Goal: Task Accomplishment & Management: Use online tool/utility

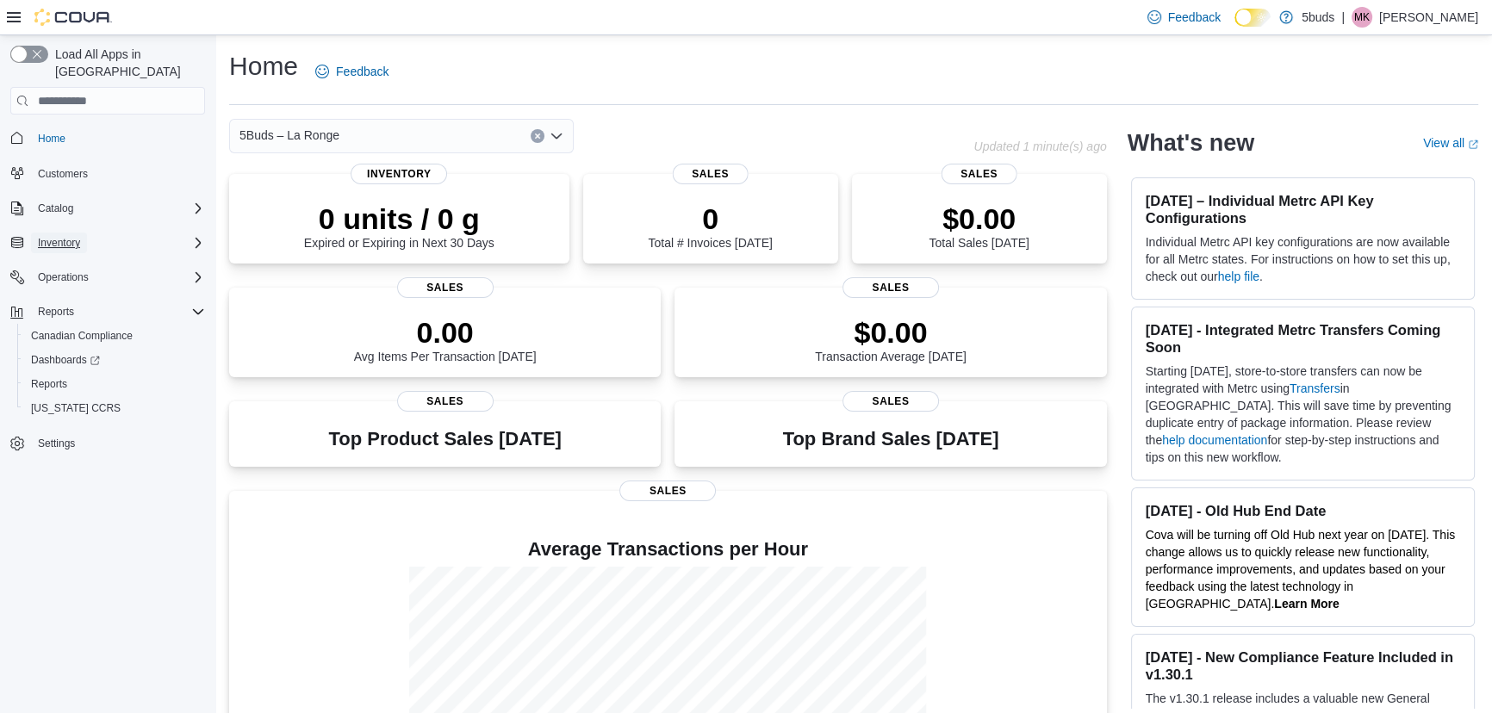
click at [60, 236] on span "Inventory" at bounding box center [59, 243] width 42 height 14
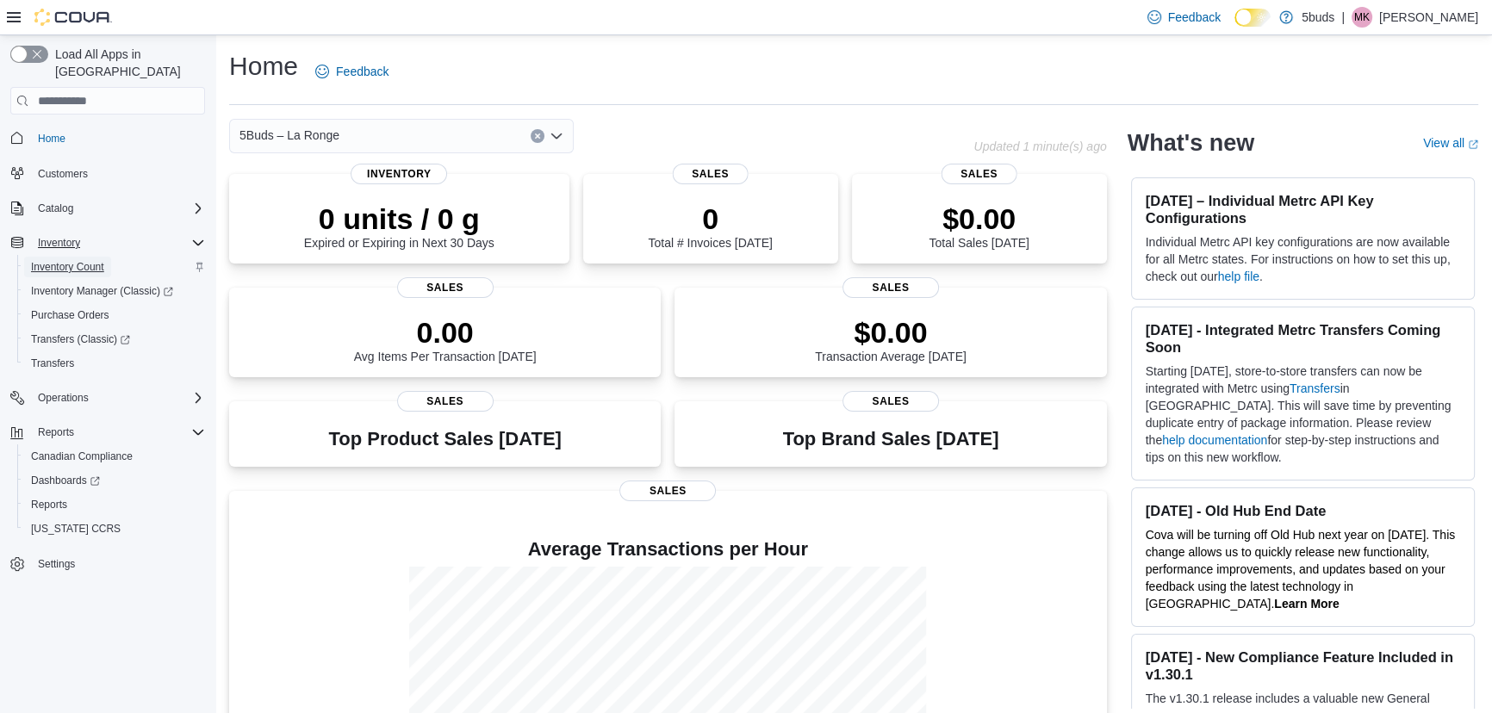
click at [59, 260] on span "Inventory Count" at bounding box center [67, 267] width 73 height 14
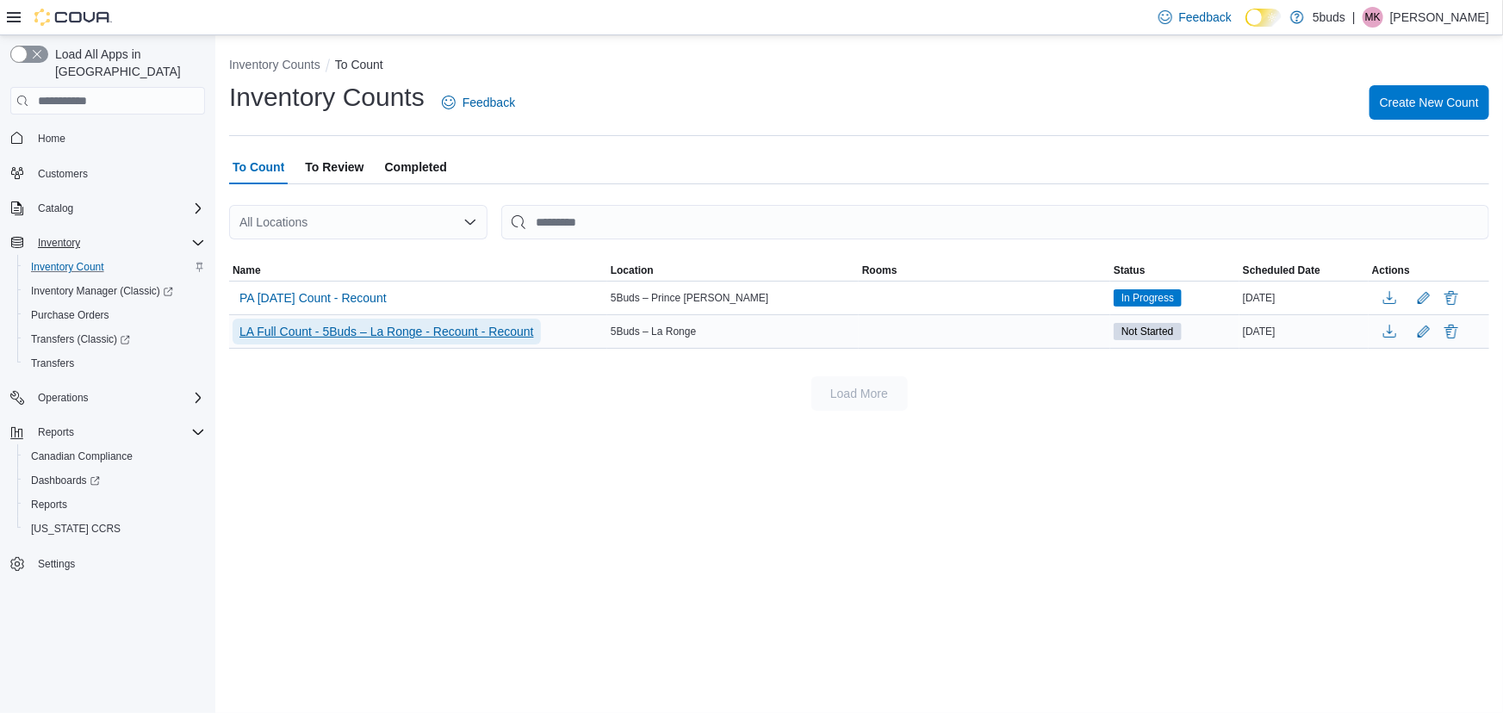
click at [437, 331] on span "LA Full Count - 5Buds – La Ronge - Recount - Recount" at bounding box center [387, 331] width 295 height 17
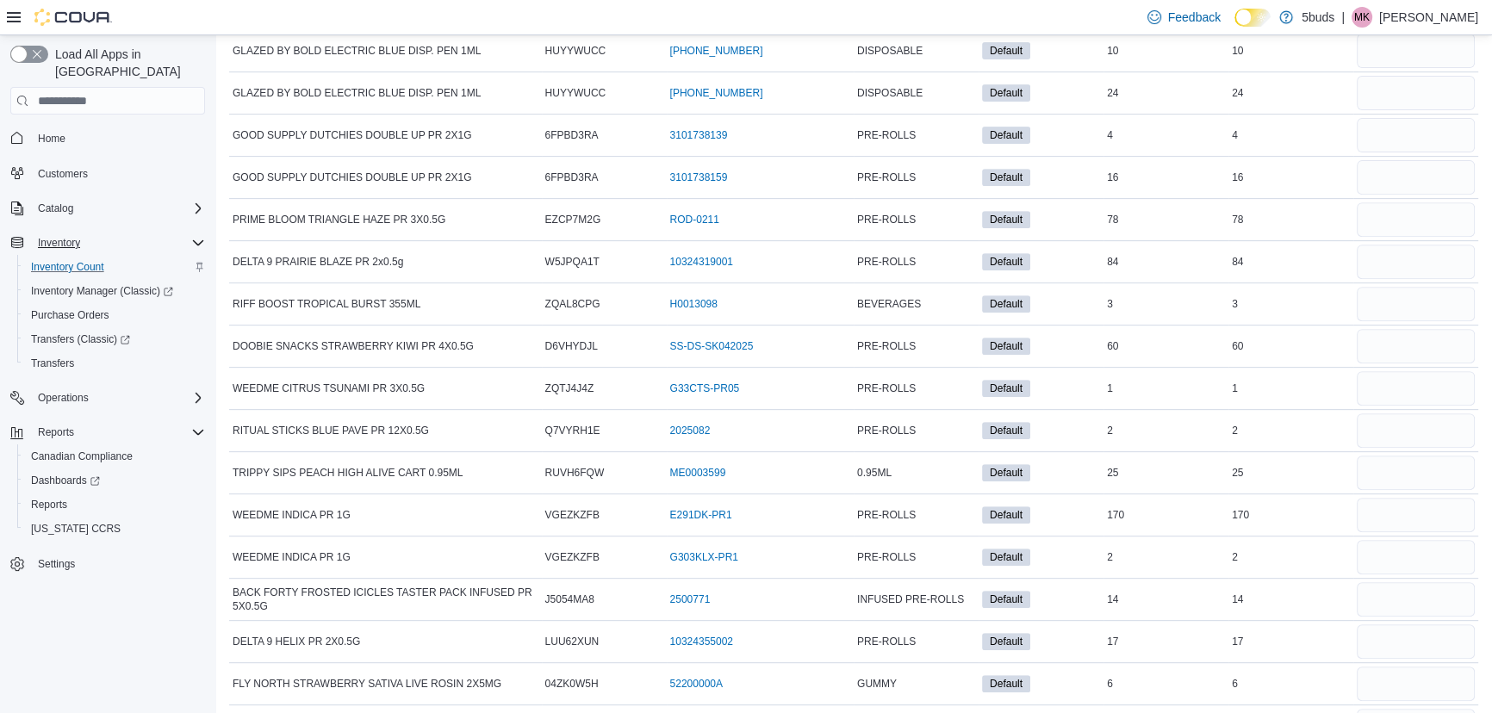
scroll to position [1159, 0]
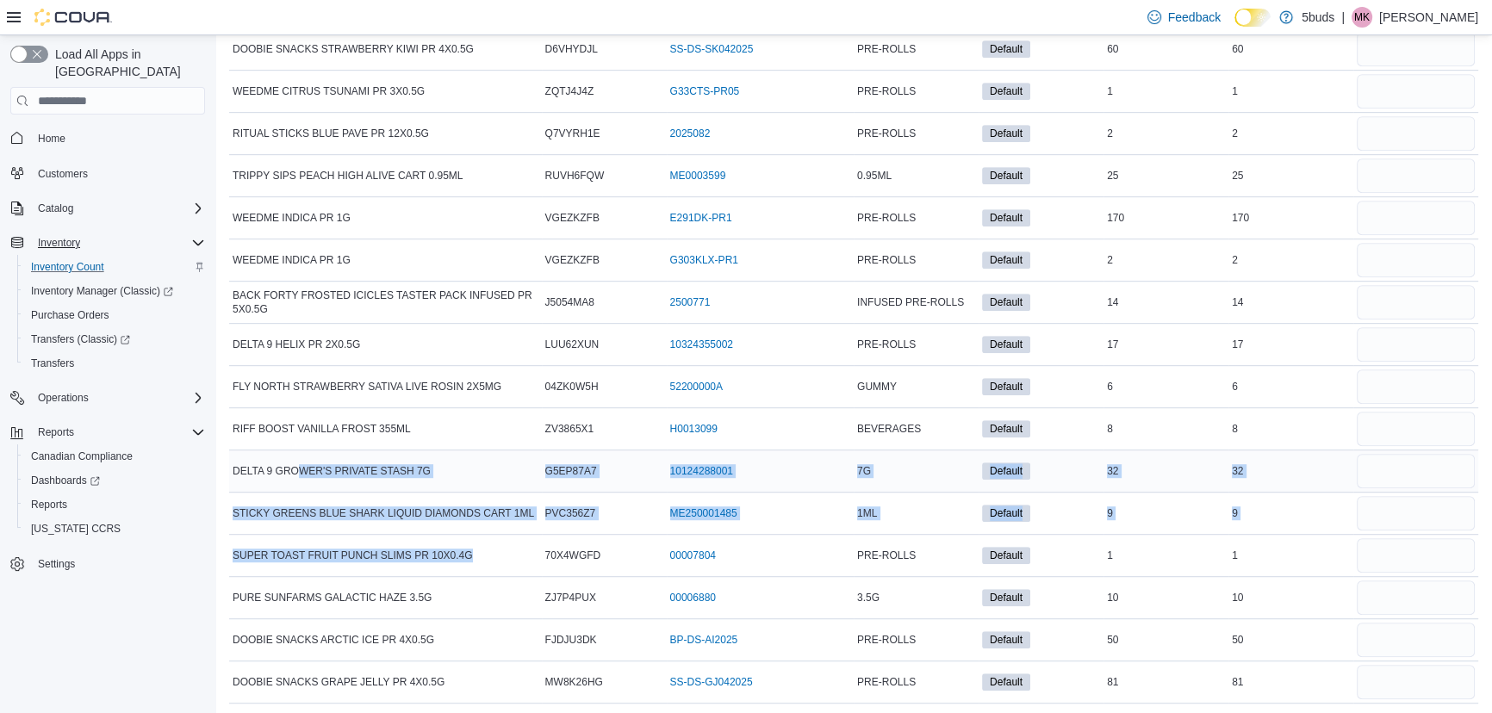
drag, startPoint x: 491, startPoint y: 561, endPoint x: 298, endPoint y: 454, distance: 220.6
click at [399, 517] on div "STICKY GREENS BLUE SHARK LIQUID DIAMONDS CART 1ML" at bounding box center [385, 513] width 313 height 21
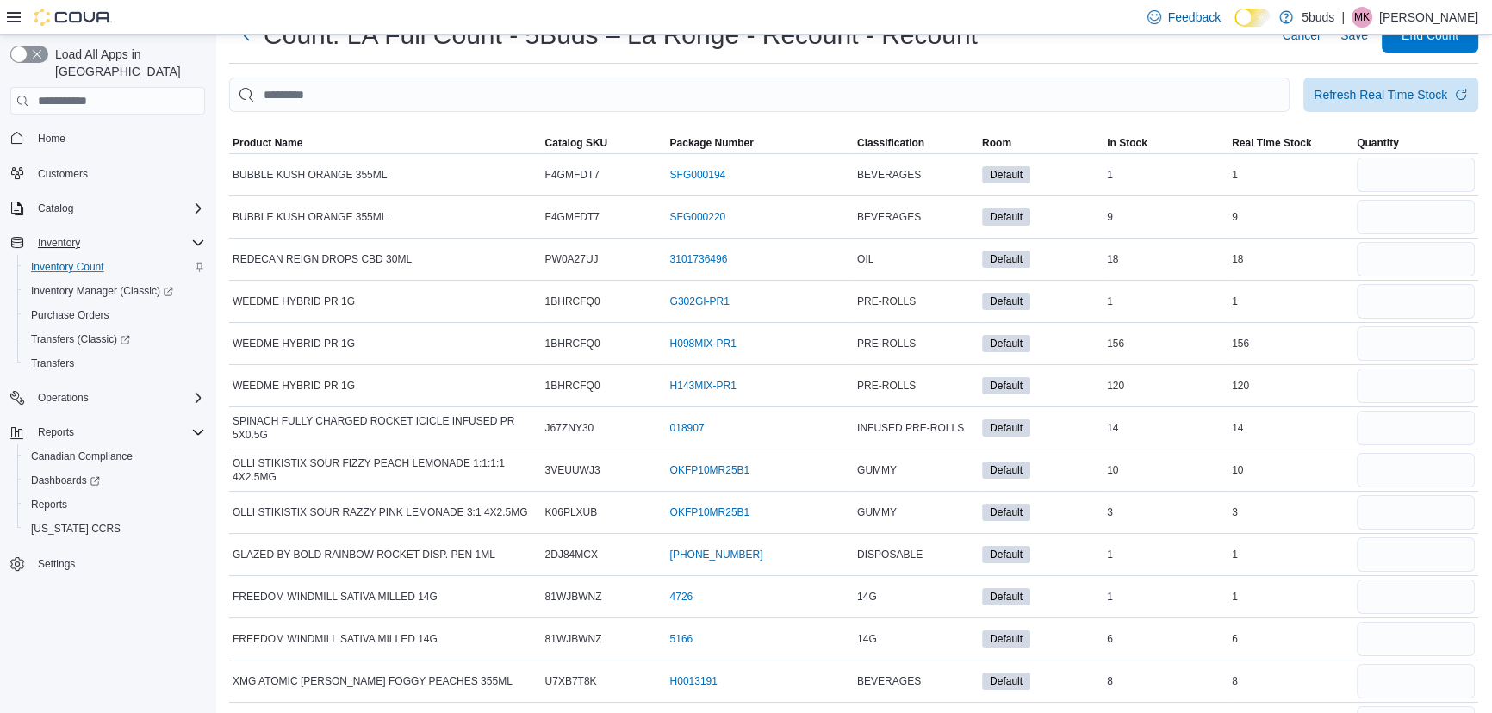
scroll to position [0, 0]
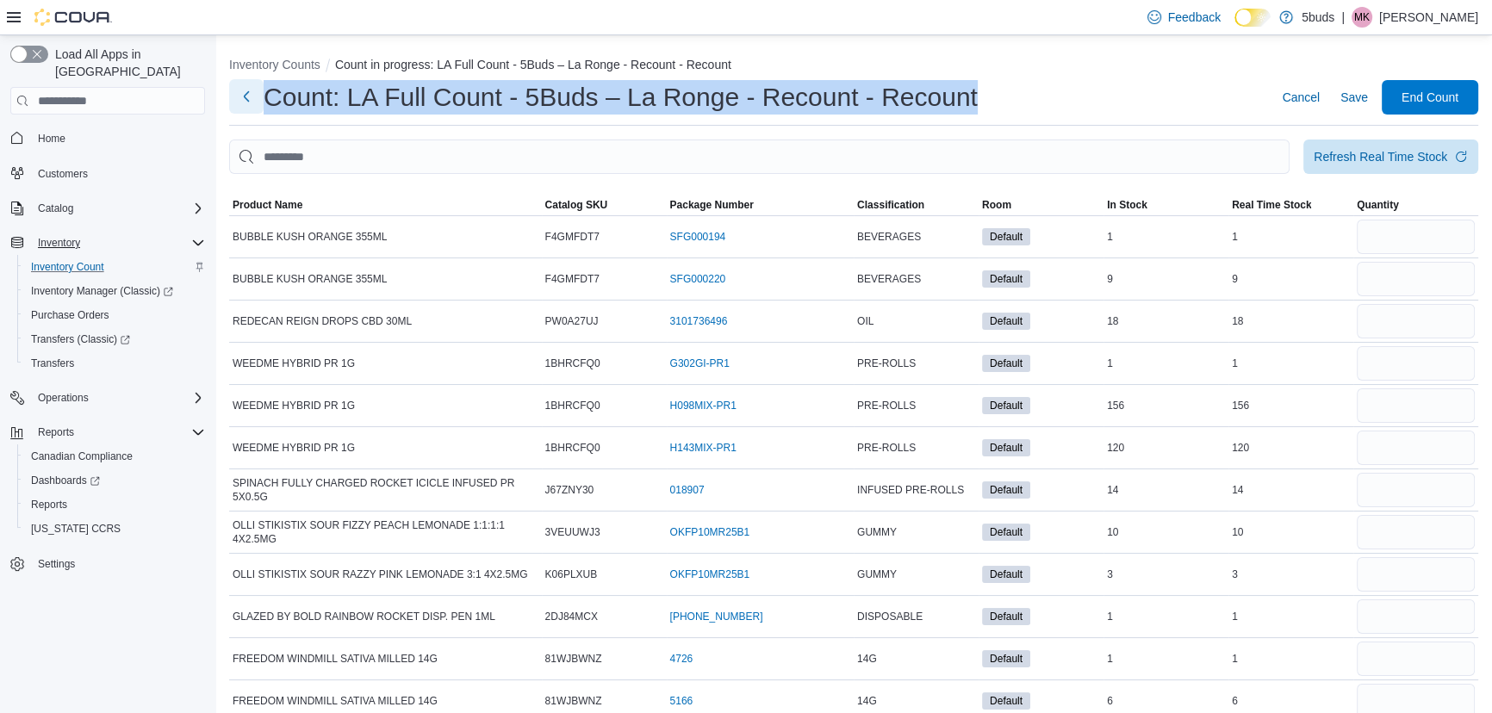
drag, startPoint x: 998, startPoint y: 98, endPoint x: 255, endPoint y: 103, distance: 742.7
click at [255, 103] on div "Count: LA Full Count - 5Buds – La Ronge - Recount - Recount Cancel Save End Cou…" at bounding box center [853, 97] width 1249 height 34
click at [1015, 96] on div "Count: LA Full Count - 5Buds – La Ronge - Recount - Recount Cancel Save End Cou…" at bounding box center [853, 97] width 1249 height 34
click at [1010, 98] on div "Count: LA Full Count - 5Buds – La Ronge - Recount - Recount Cancel Save End Cou…" at bounding box center [853, 97] width 1249 height 34
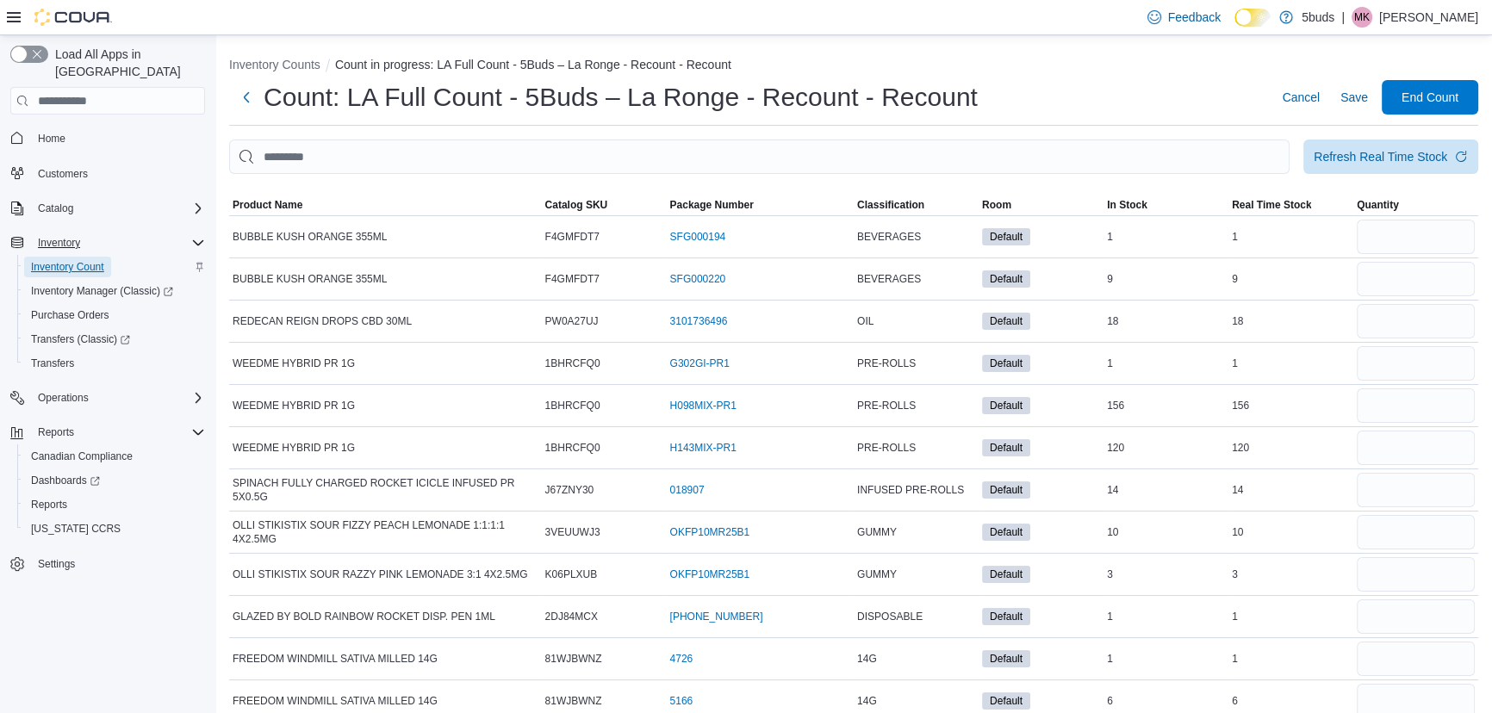
click at [72, 260] on span "Inventory Count" at bounding box center [67, 267] width 73 height 14
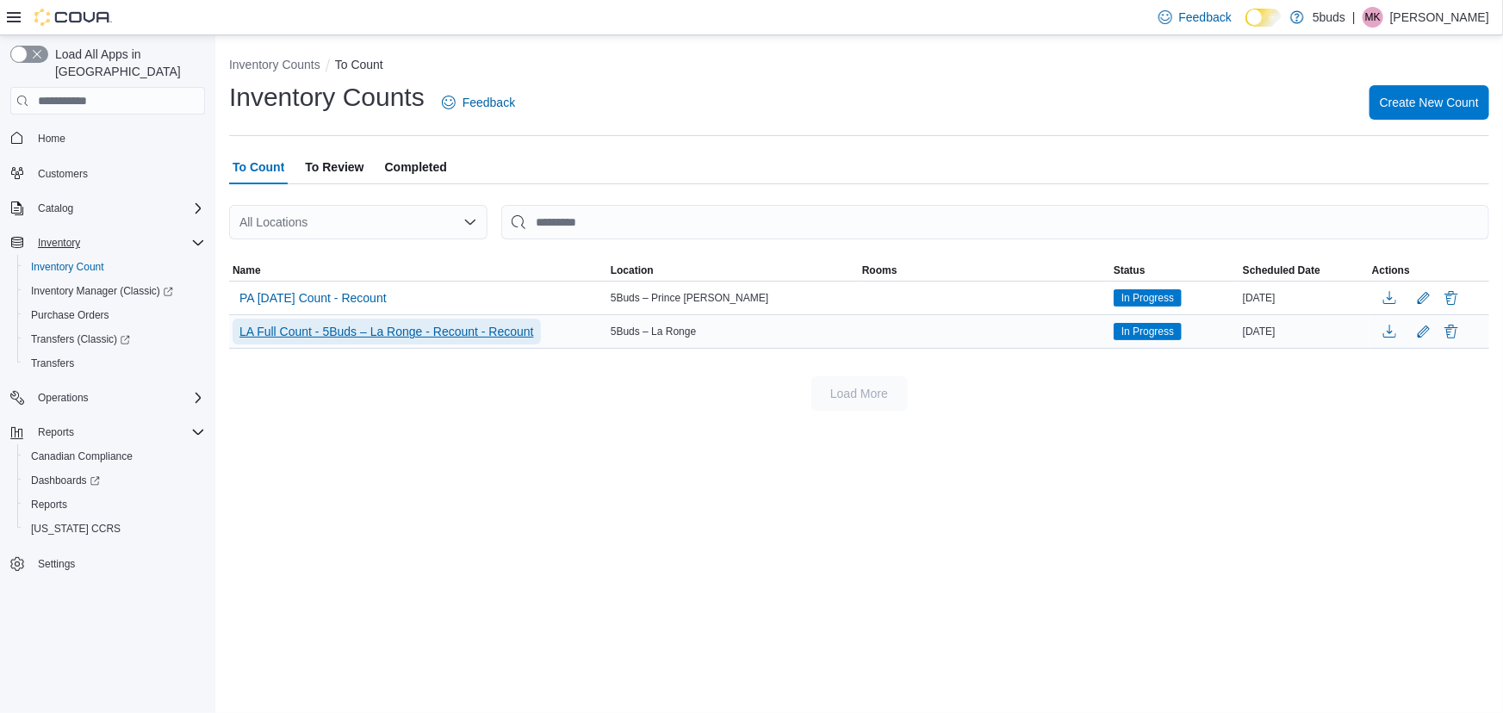
click at [439, 331] on span "LA Full Count - 5Buds – La Ronge - Recount - Recount" at bounding box center [387, 331] width 295 height 17
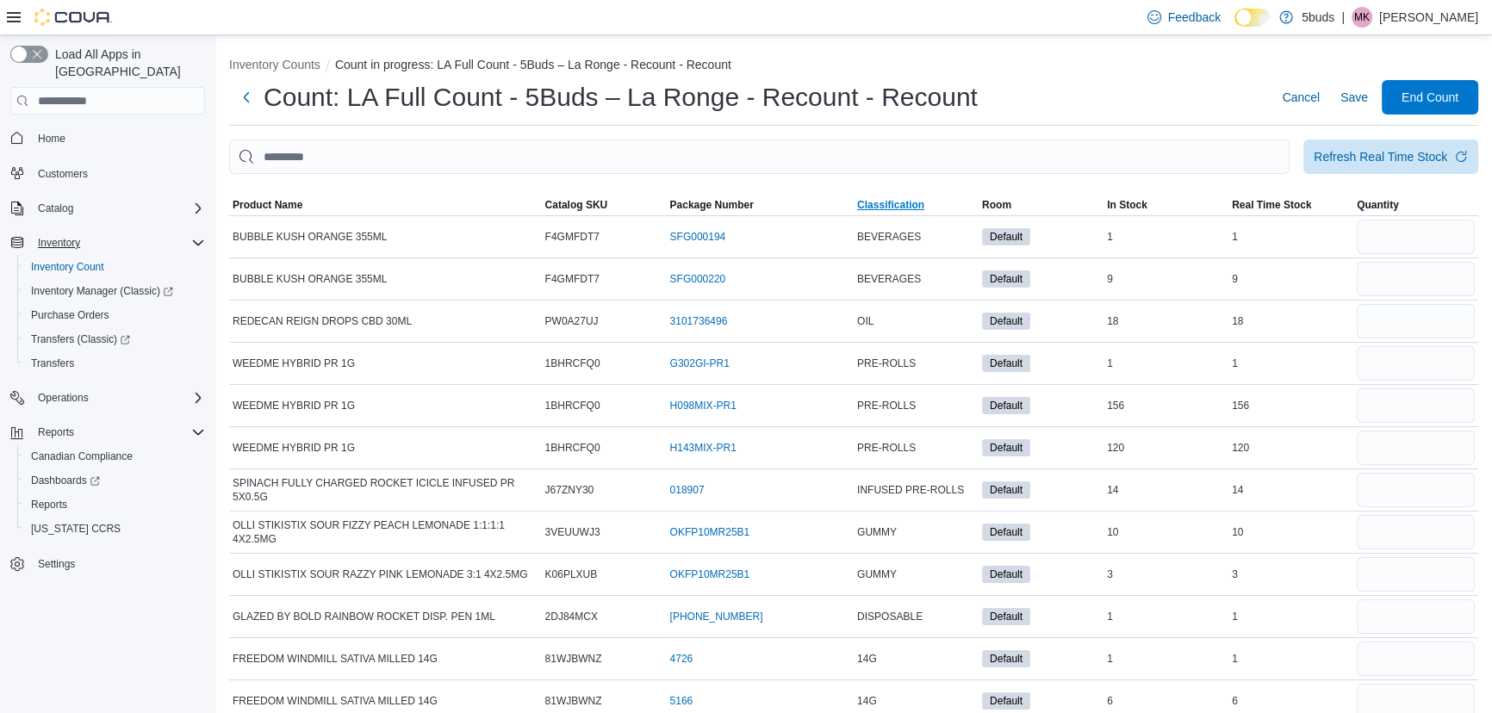
click at [887, 206] on span "Classification" at bounding box center [890, 205] width 67 height 14
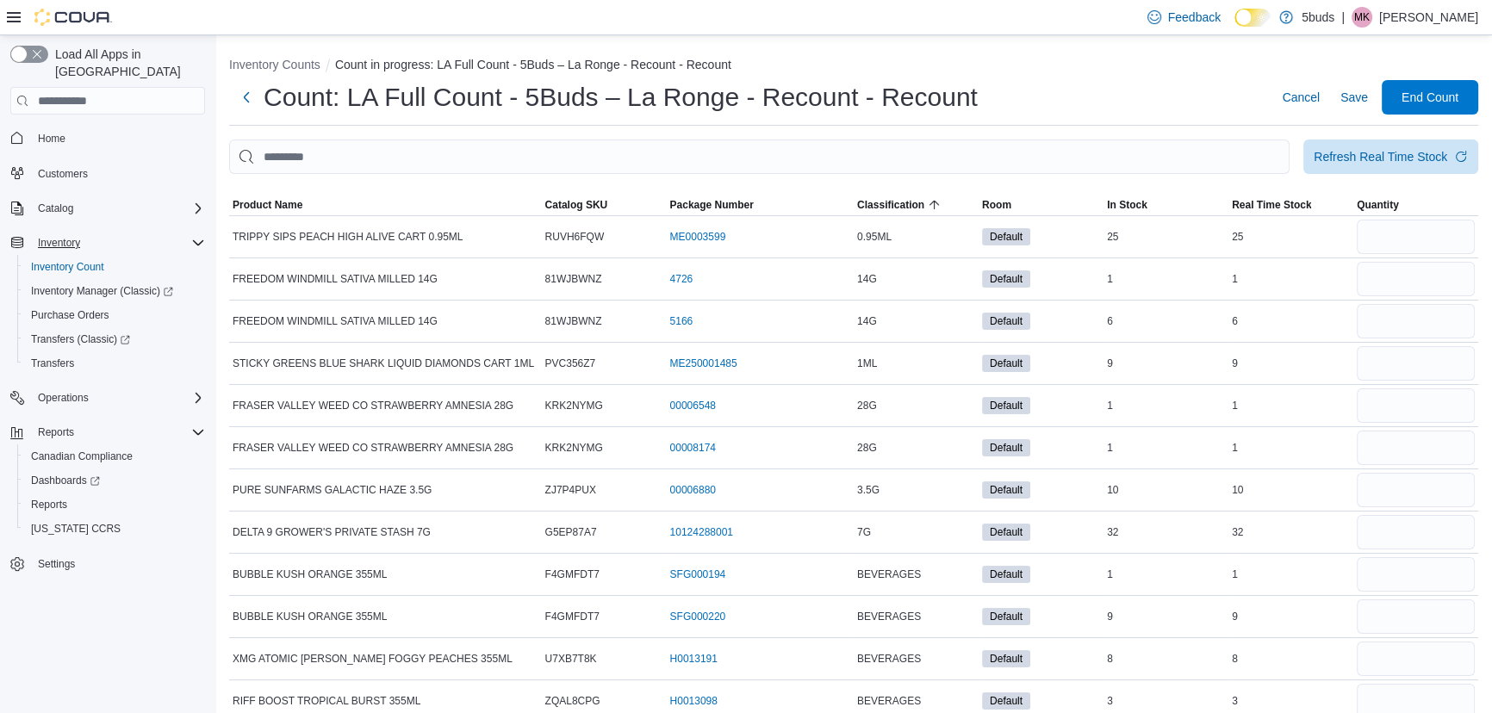
drag, startPoint x: 1409, startPoint y: 0, endPoint x: 1111, endPoint y: 67, distance: 304.7
click at [1111, 67] on ol "Inventory Counts Count in progress: LA Full Count - 5Buds – La Ronge - Recount …" at bounding box center [853, 66] width 1249 height 21
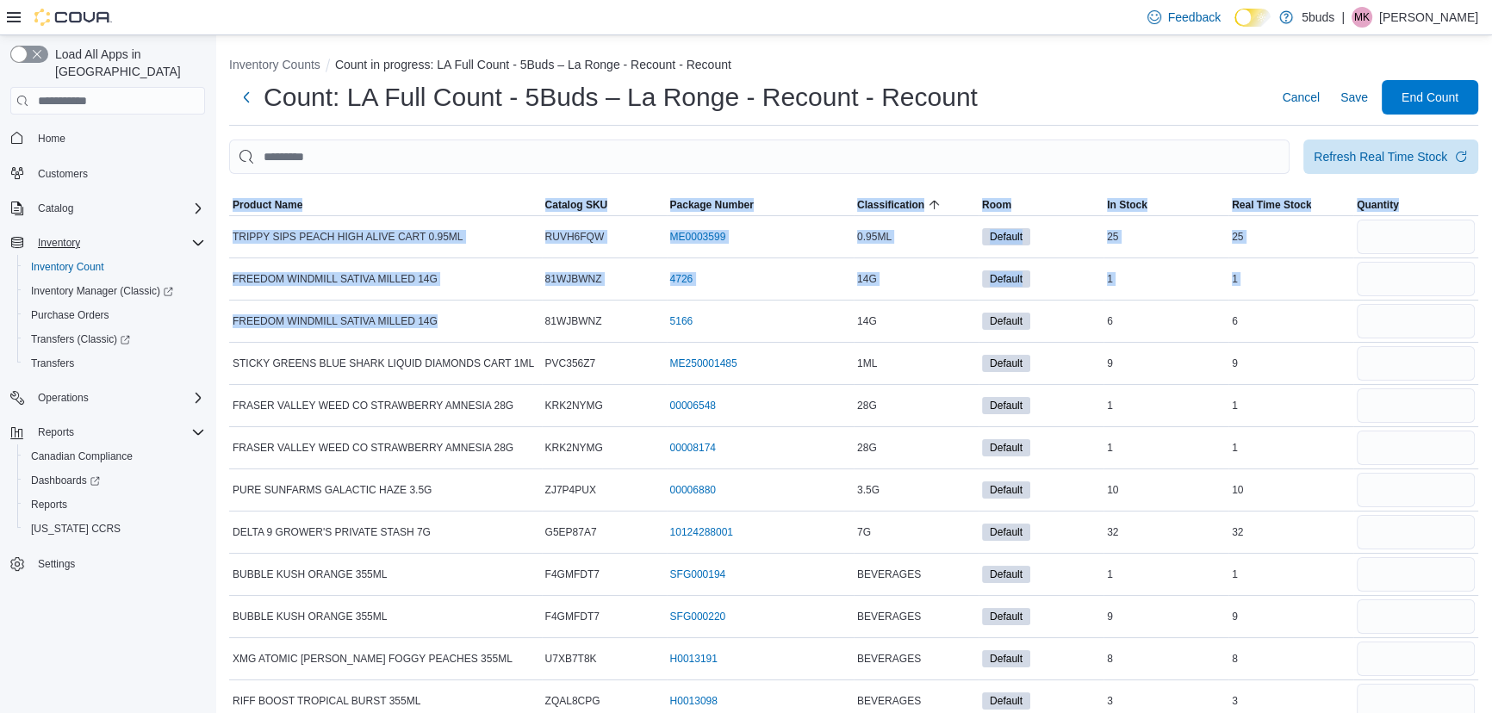
drag, startPoint x: 461, startPoint y: 318, endPoint x: 227, endPoint y: 283, distance: 236.9
click at [252, 284] on span "FREEDOM WINDMILL SATIVA MILLED 14G" at bounding box center [335, 279] width 205 height 14
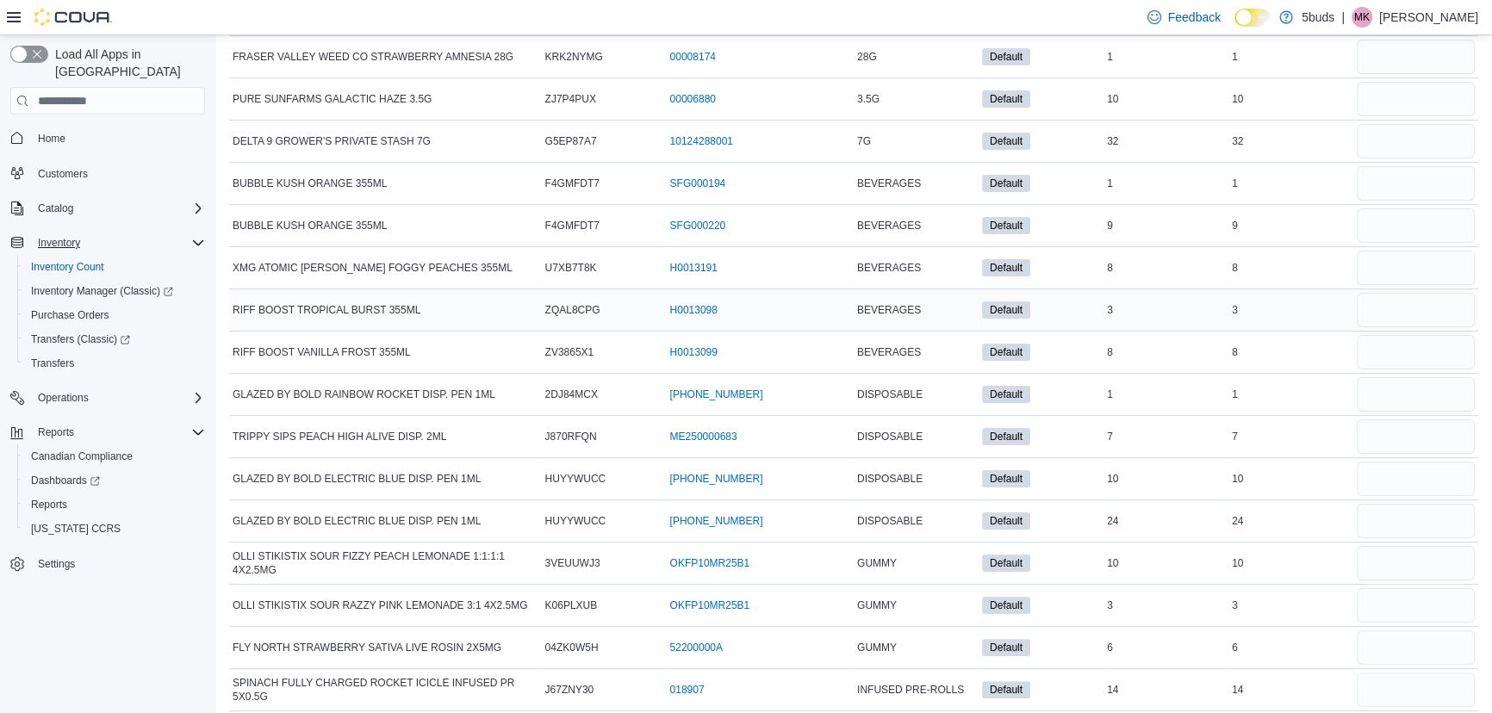
scroll to position [313, 0]
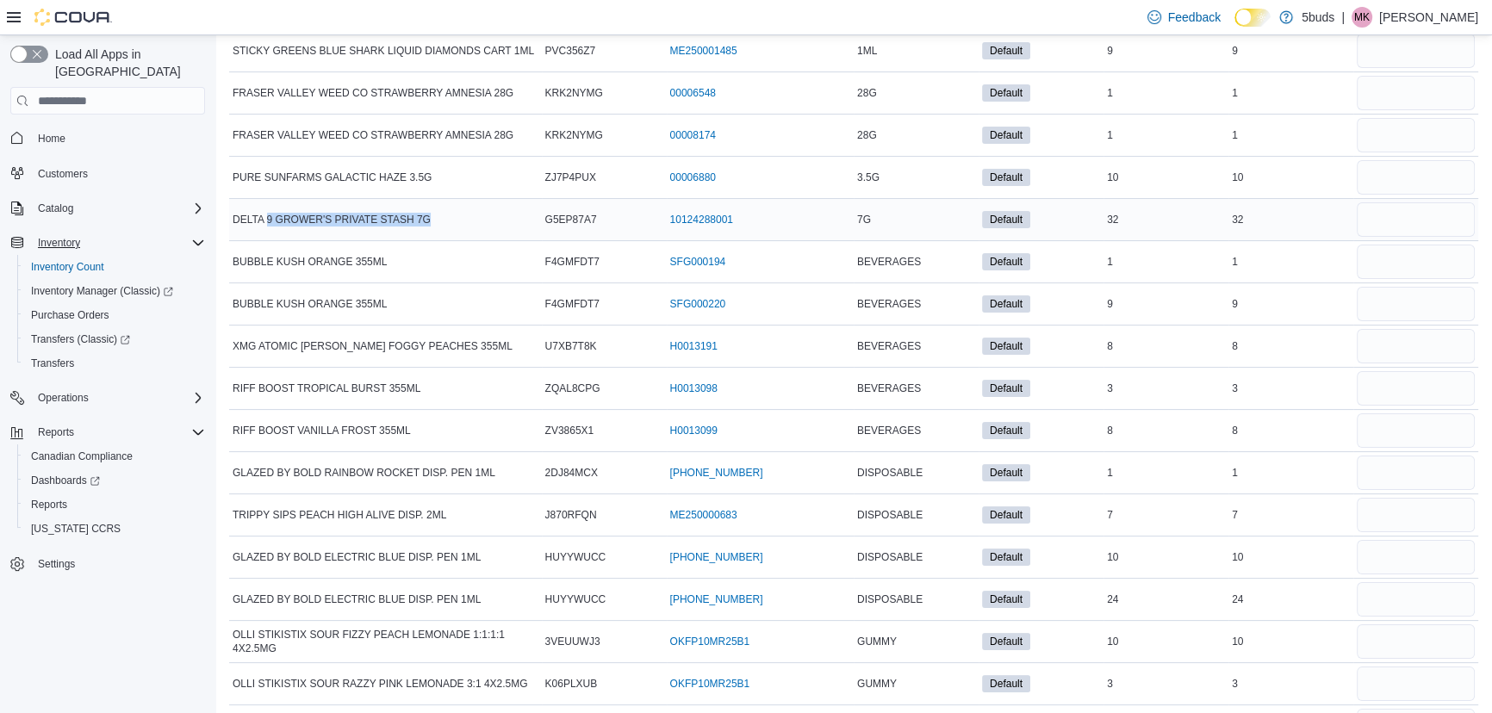
drag, startPoint x: 485, startPoint y: 215, endPoint x: 266, endPoint y: 222, distance: 219.0
click at [266, 222] on div "DELTA 9 GROWER'S PRIVATE STASH 7G" at bounding box center [385, 219] width 313 height 21
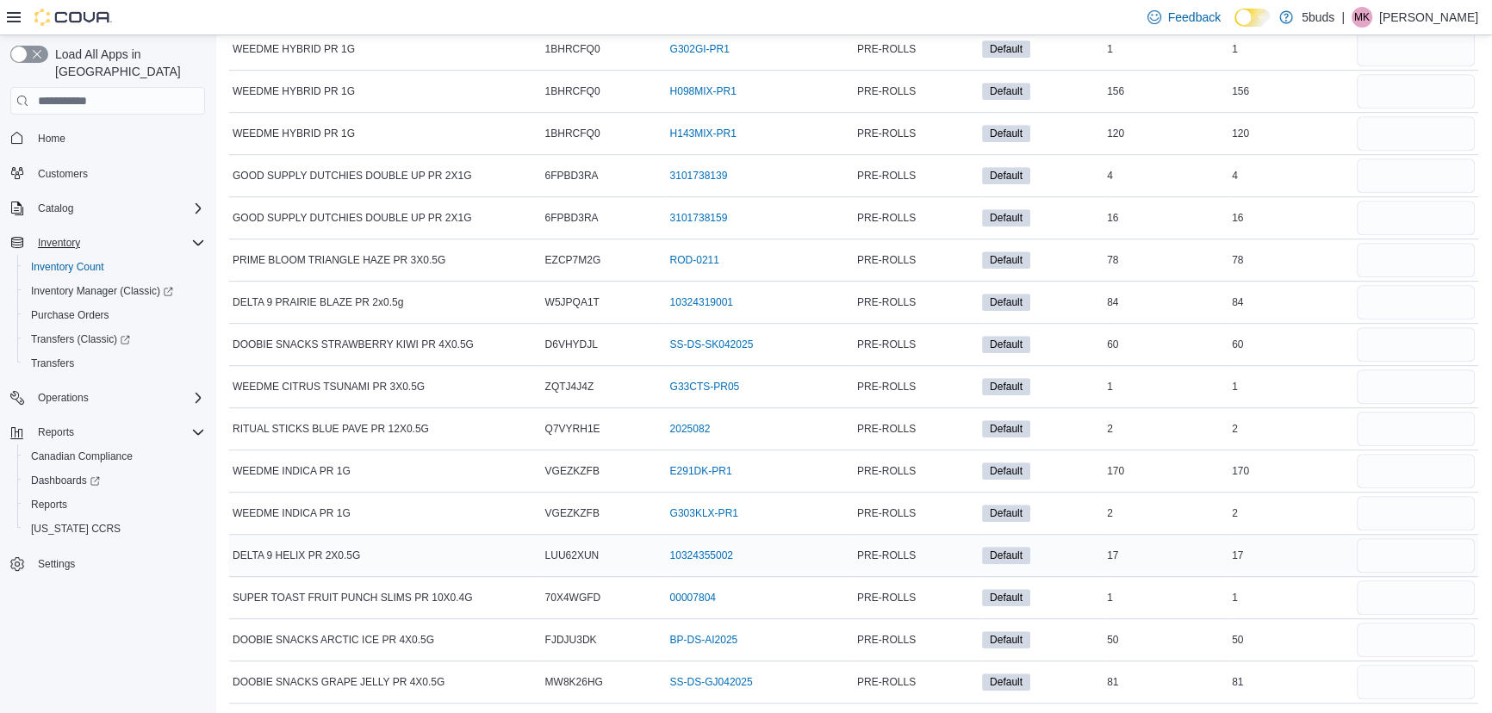
scroll to position [1080, 0]
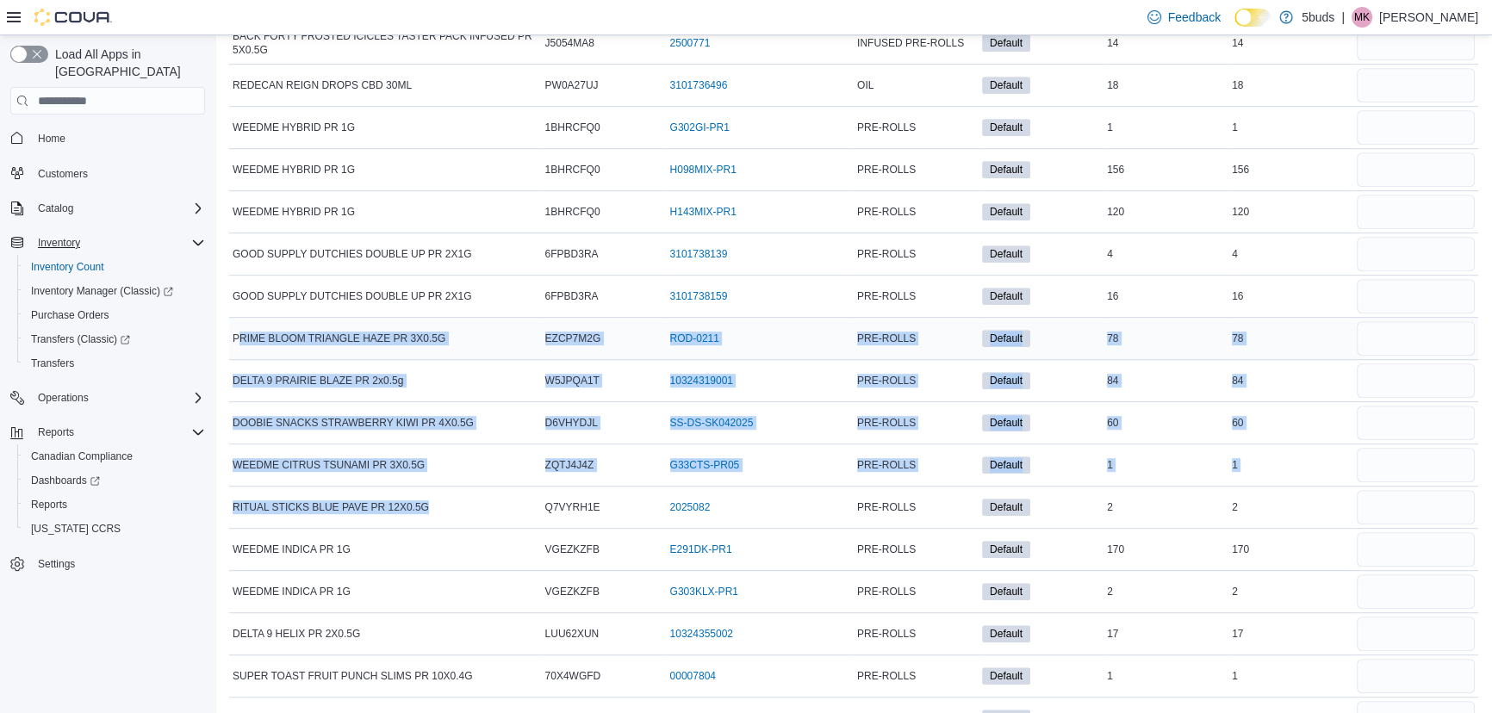
drag, startPoint x: 467, startPoint y: 501, endPoint x: 237, endPoint y: 344, distance: 278.9
click at [412, 430] on td "DOOBIE SNACKS STRAWBERRY KIWI PR 4X0.5G" at bounding box center [385, 423] width 313 height 42
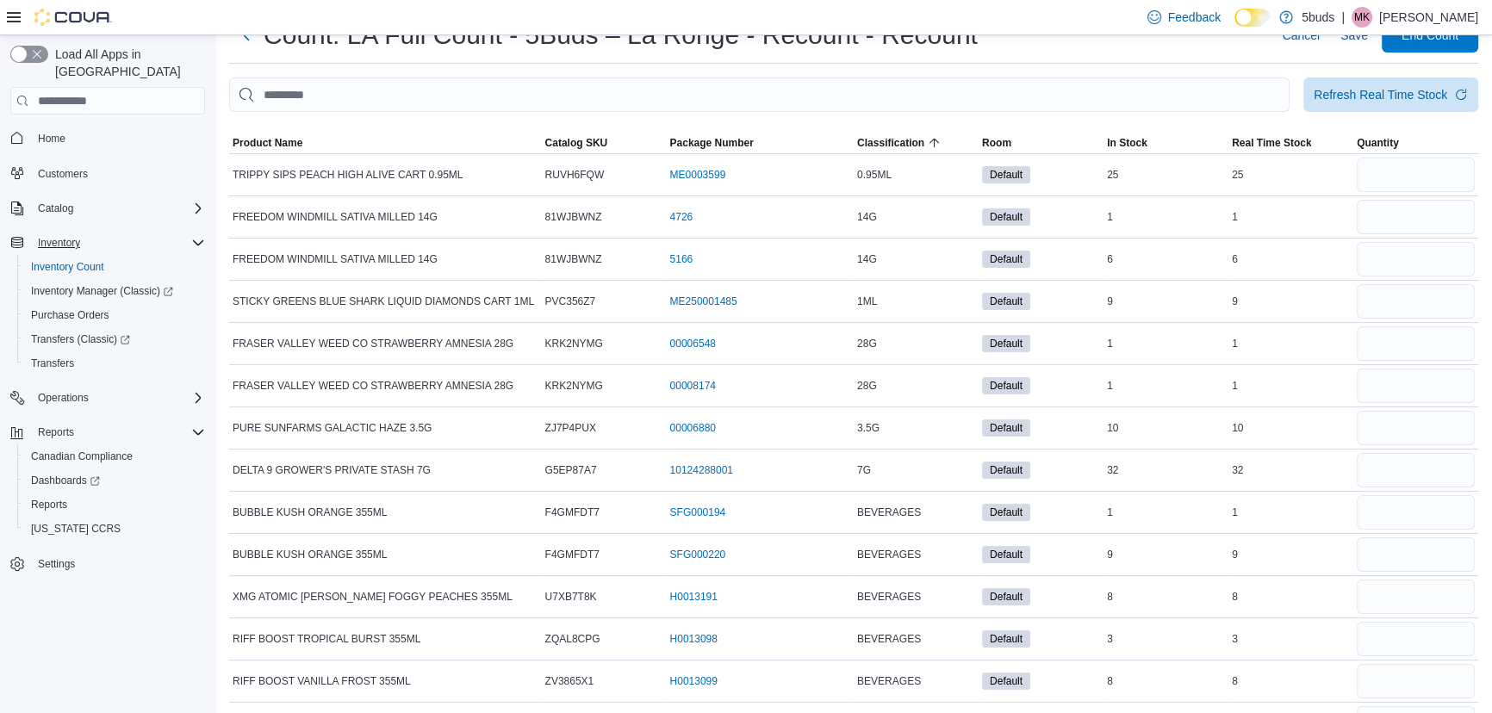
scroll to position [0, 0]
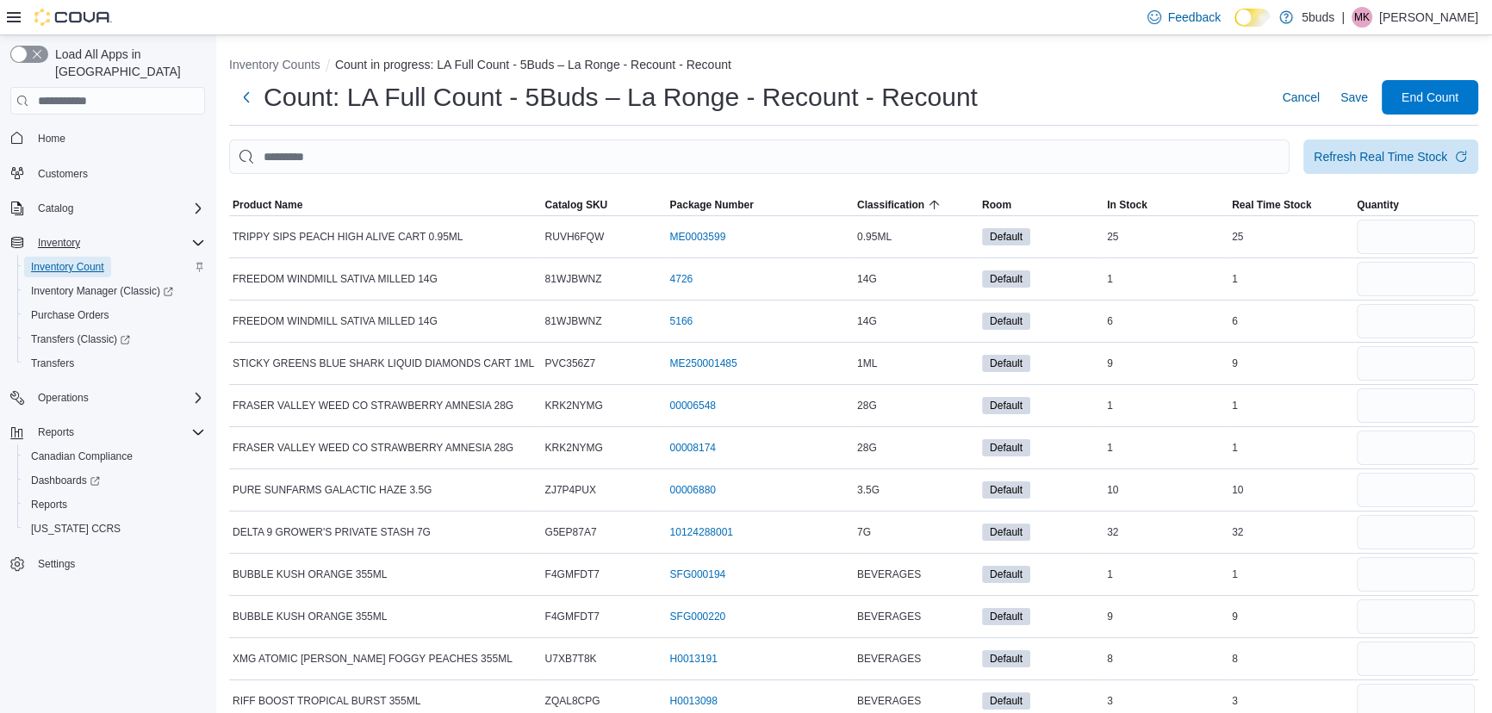
click at [72, 260] on span "Inventory Count" at bounding box center [67, 267] width 73 height 14
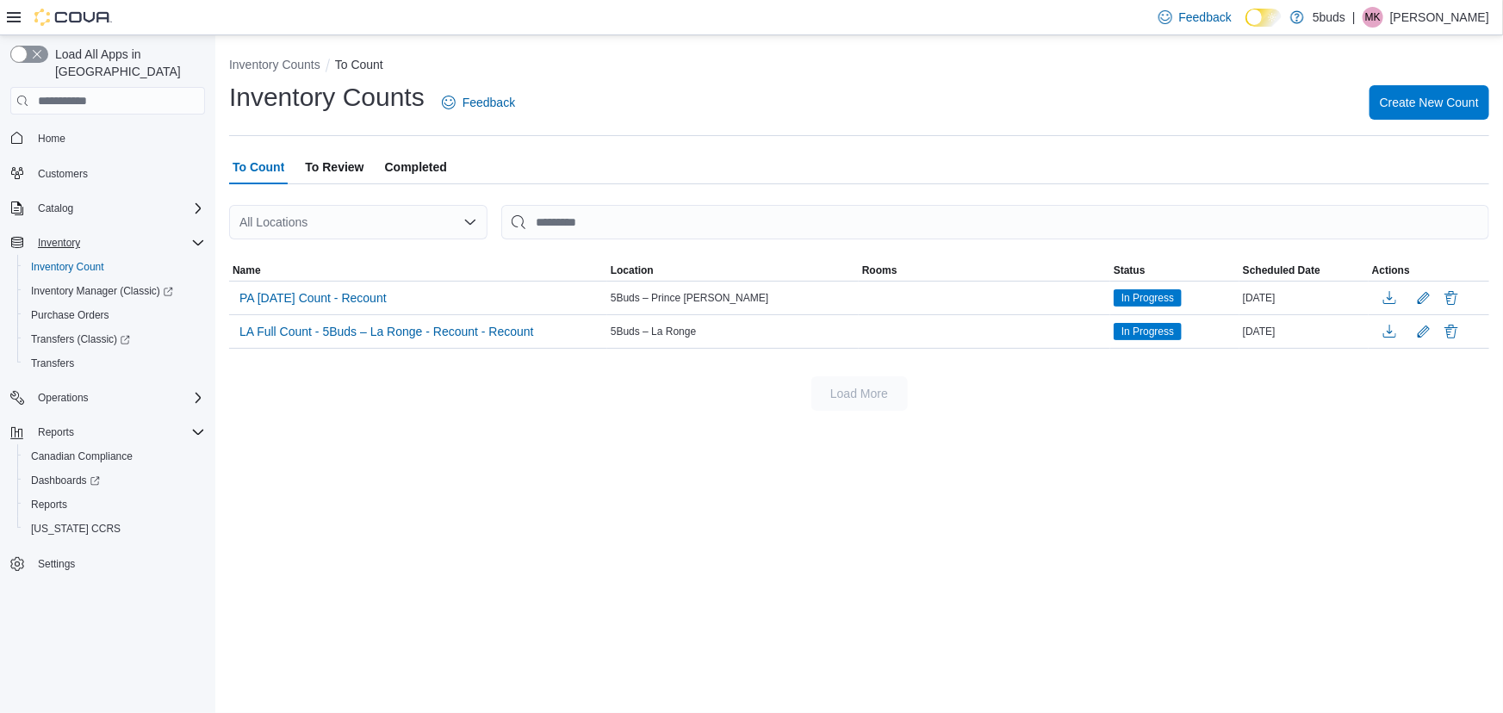
click at [252, 168] on span "To Count" at bounding box center [259, 167] width 52 height 34
click at [352, 332] on span "LA Full Count - 5Buds – La Ronge - Recount - Recount" at bounding box center [387, 331] width 295 height 17
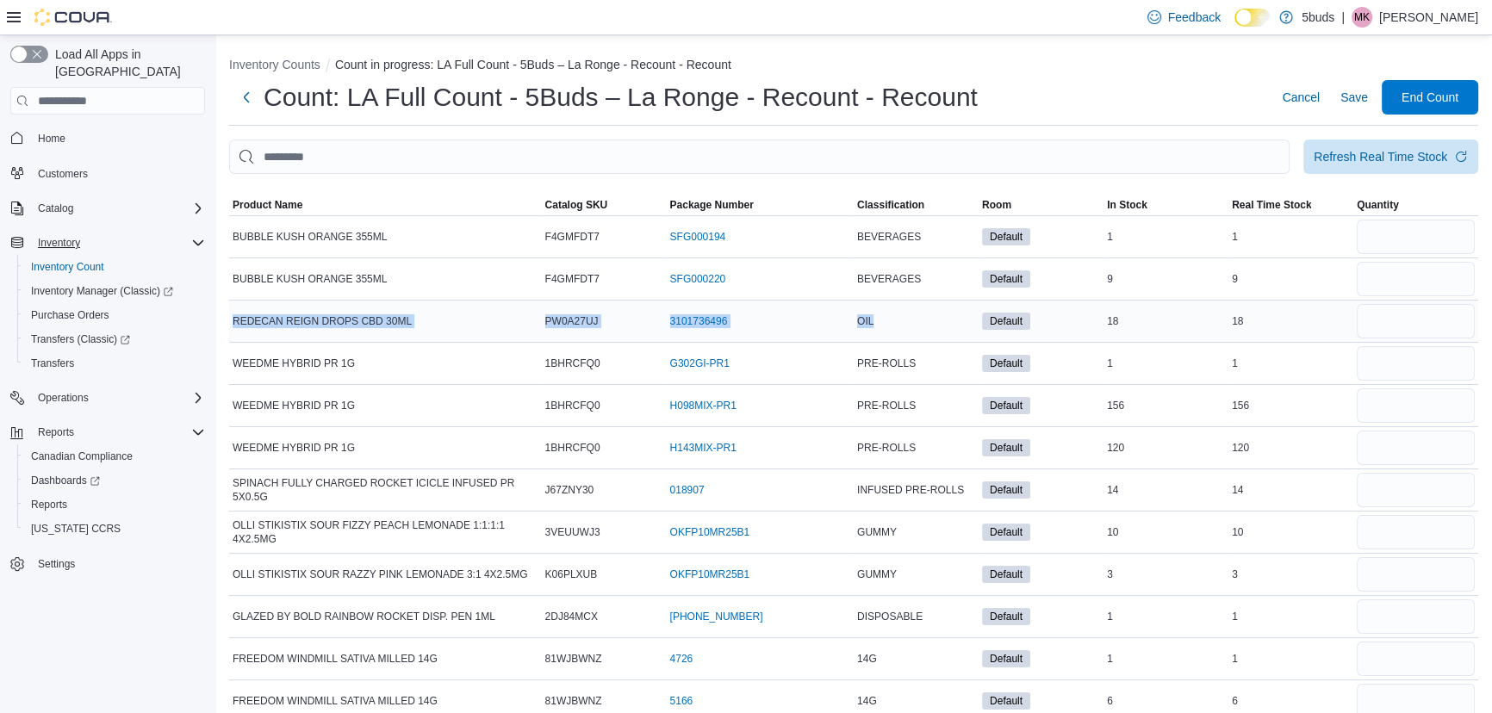
drag, startPoint x: 889, startPoint y: 320, endPoint x: 231, endPoint y: 320, distance: 658.2
click at [231, 320] on tr "REDECAN REIGN DROPS CBD 30ML Catalog SKU PW0A27UJ Package Number 3101736496 (op…" at bounding box center [853, 322] width 1249 height 42
click at [440, 309] on td "REDECAN REIGN DROPS CBD 30ML" at bounding box center [385, 322] width 313 height 42
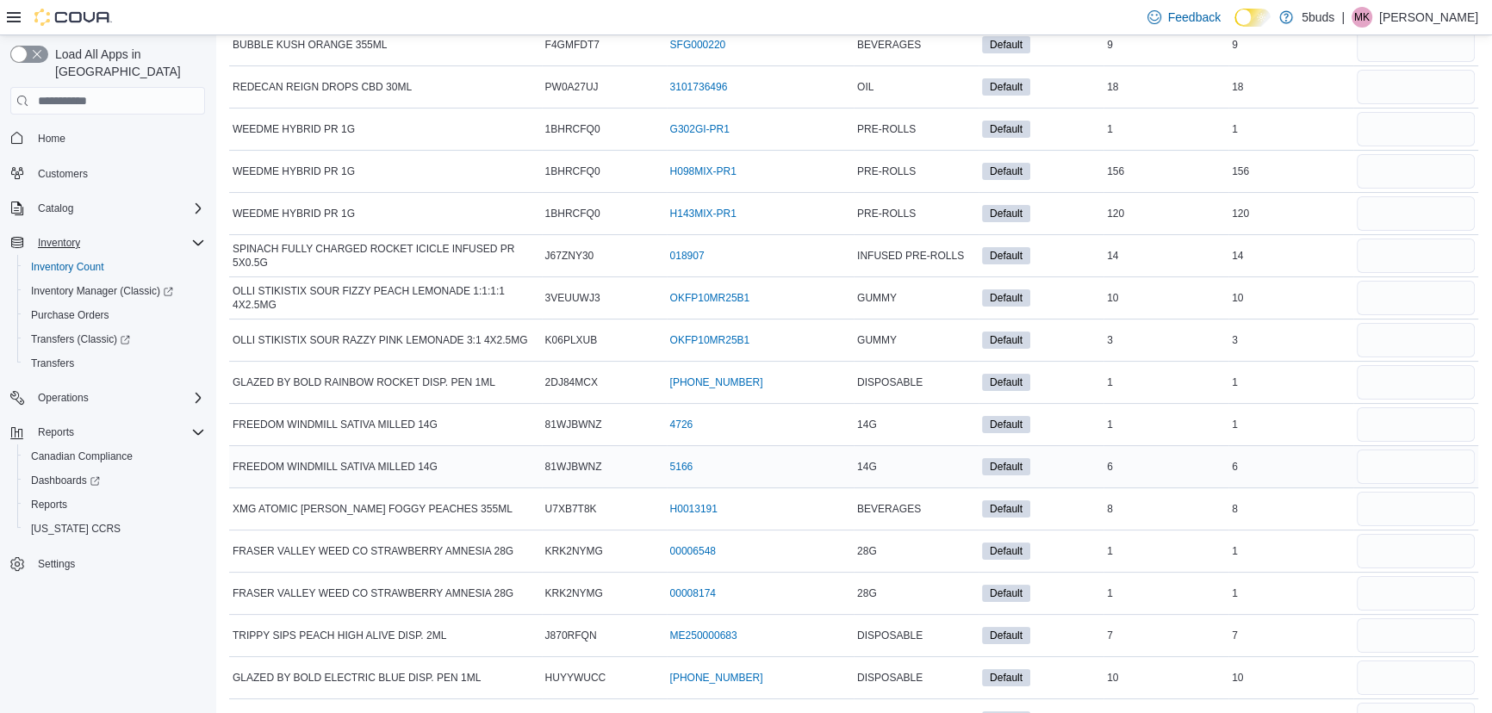
scroll to position [313, 0]
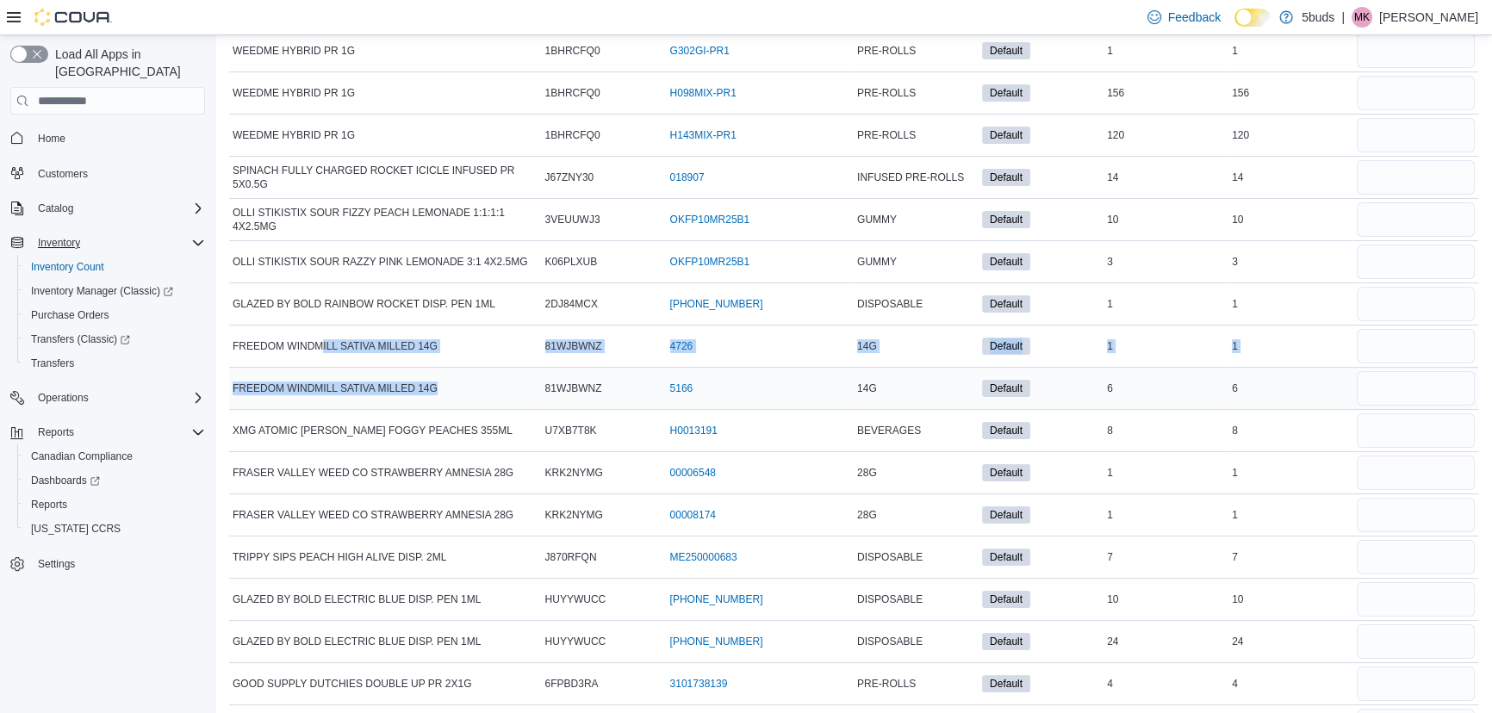
drag, startPoint x: 324, startPoint y: 344, endPoint x: 482, endPoint y: 378, distance: 162.2
click at [482, 378] on tbody "BUBBLE KUSH ORANGE 355ML Catalog SKU F4GMFDT7 Package Number SFG000194 (opens i…" at bounding box center [853, 727] width 1249 height 1646
click at [482, 378] on div "FREEDOM WINDMILL SATIVA MILLED 14G" at bounding box center [385, 388] width 313 height 21
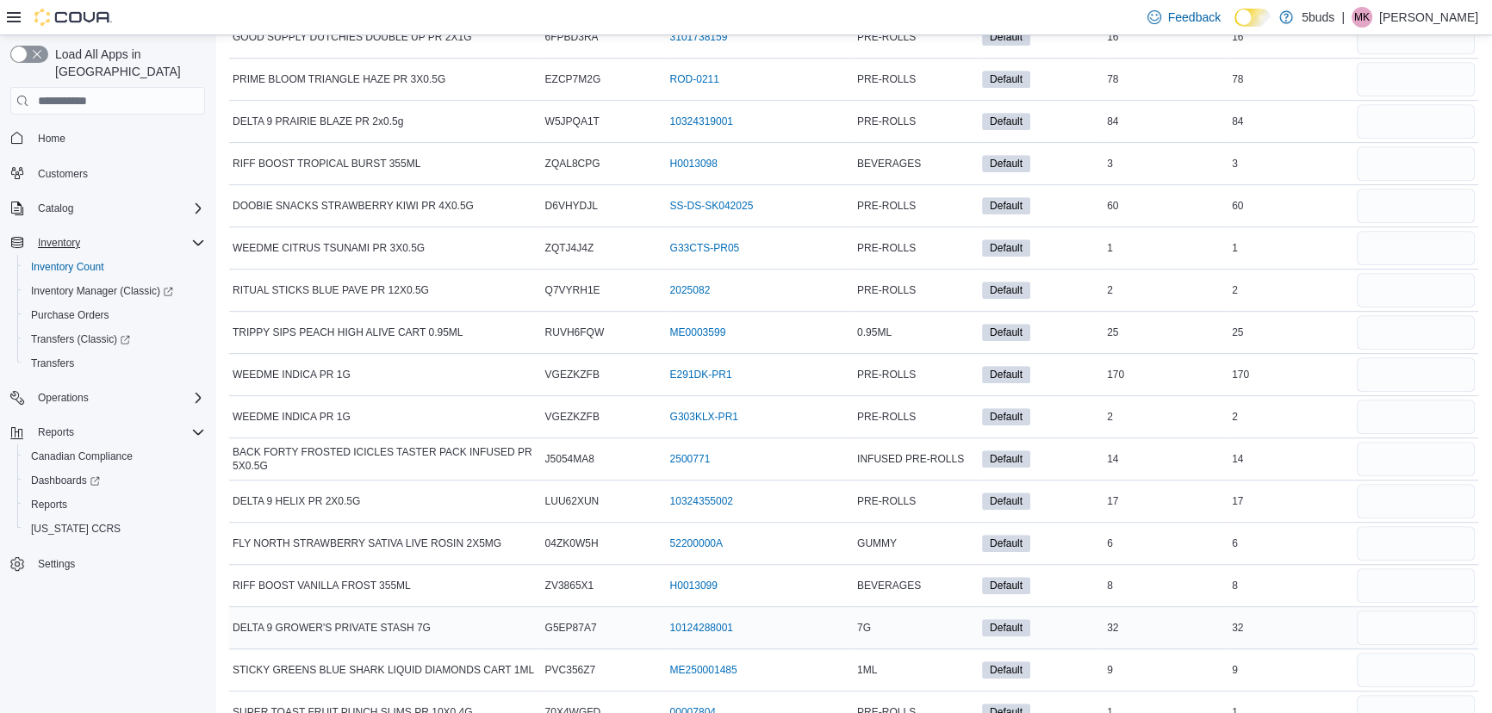
scroll to position [1159, 0]
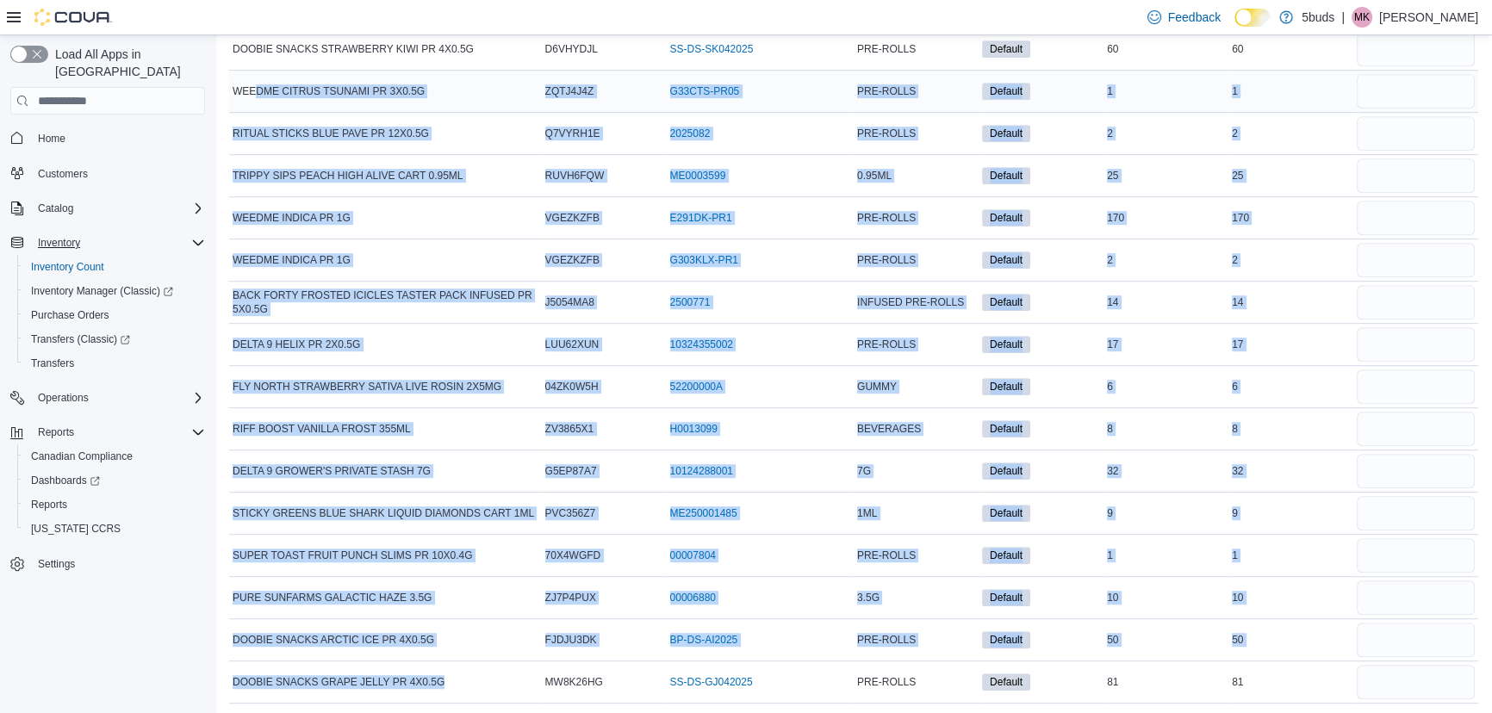
drag, startPoint x: 468, startPoint y: 673, endPoint x: 255, endPoint y: 97, distance: 613.6
click at [405, 393] on div "FLY NORTH STRAWBERRY SATIVA LIVE ROSIN 2X5MG" at bounding box center [385, 386] width 313 height 21
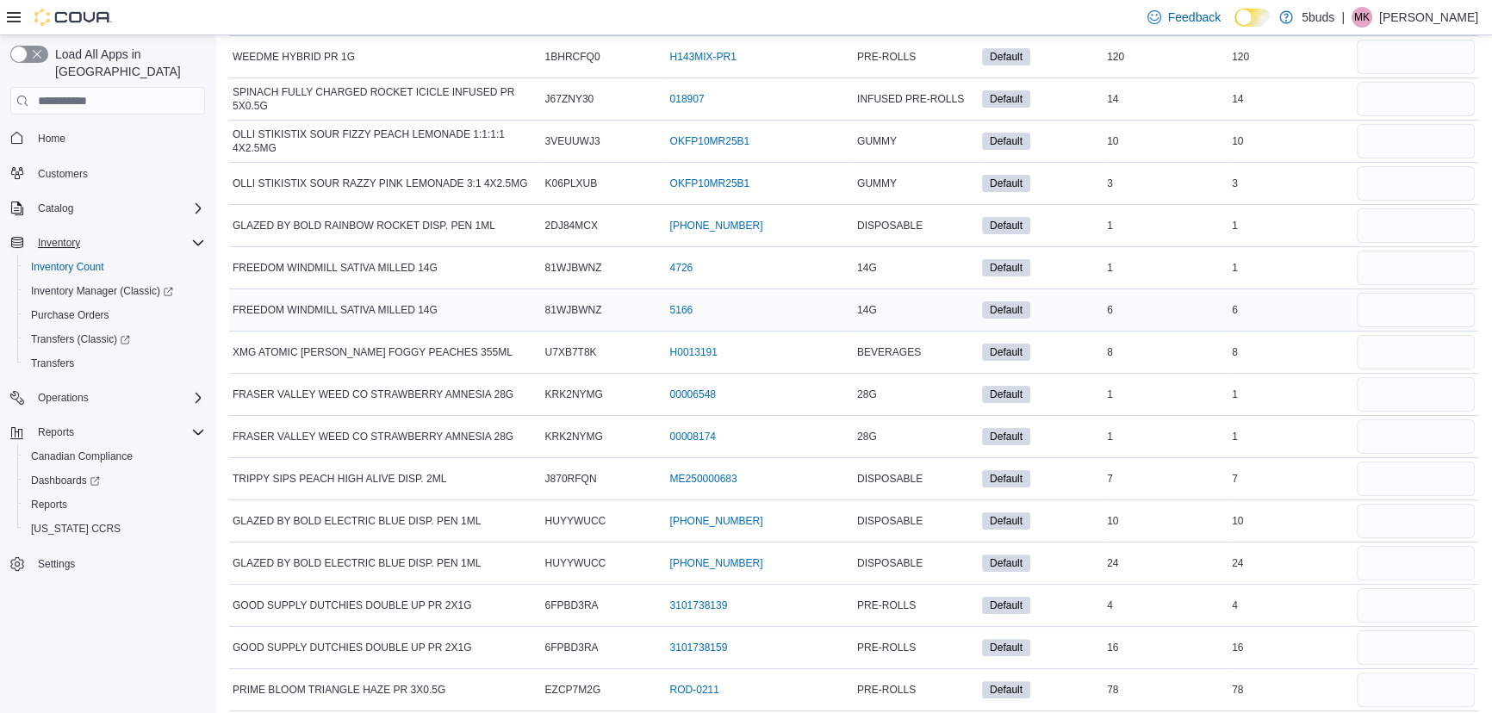
scroll to position [313, 0]
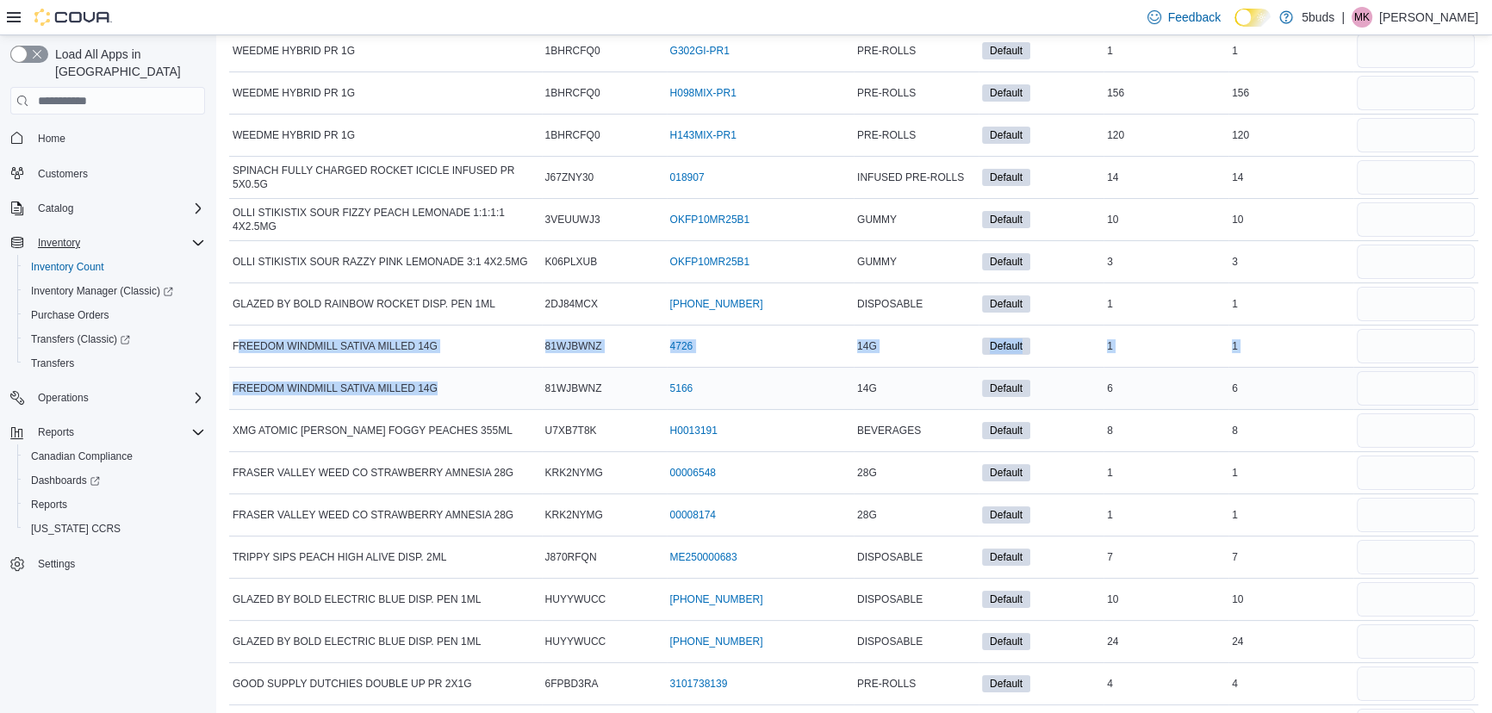
drag, startPoint x: 237, startPoint y: 343, endPoint x: 474, endPoint y: 386, distance: 240.8
click at [474, 386] on tbody "BUBBLE KUSH ORANGE 355ML Catalog SKU F4GMFDT7 Package Number SFG000194 (opens i…" at bounding box center [853, 727] width 1249 height 1646
click at [474, 383] on div "FREEDOM WINDMILL SATIVA MILLED 14G" at bounding box center [385, 388] width 313 height 21
click at [1447, 359] on input "number" at bounding box center [1416, 346] width 118 height 34
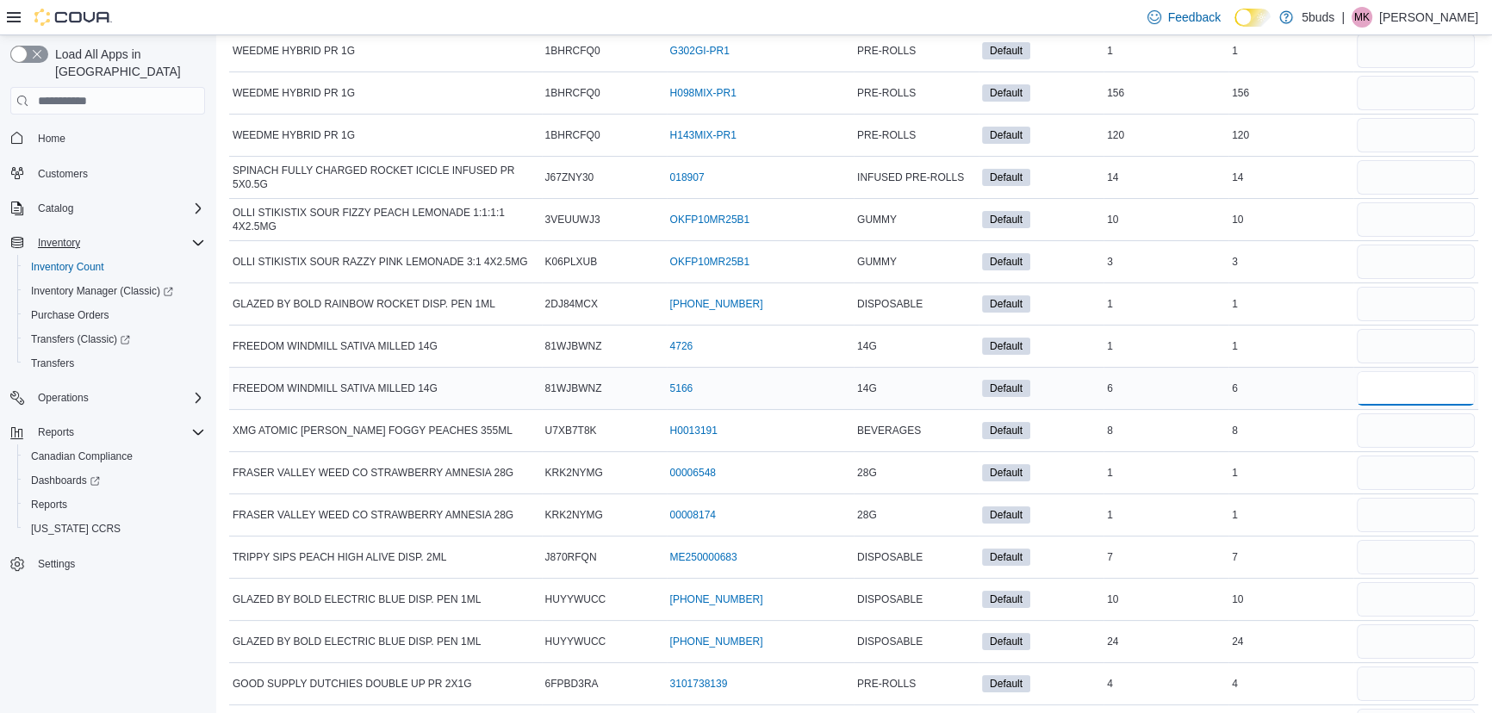
click at [1430, 389] on input "number" at bounding box center [1416, 388] width 118 height 34
click at [1412, 336] on input "number" at bounding box center [1416, 346] width 118 height 34
click at [1420, 386] on input "number" at bounding box center [1416, 388] width 118 height 34
click at [1397, 352] on input "number" at bounding box center [1416, 346] width 118 height 34
click at [1404, 383] on input "number" at bounding box center [1416, 388] width 118 height 34
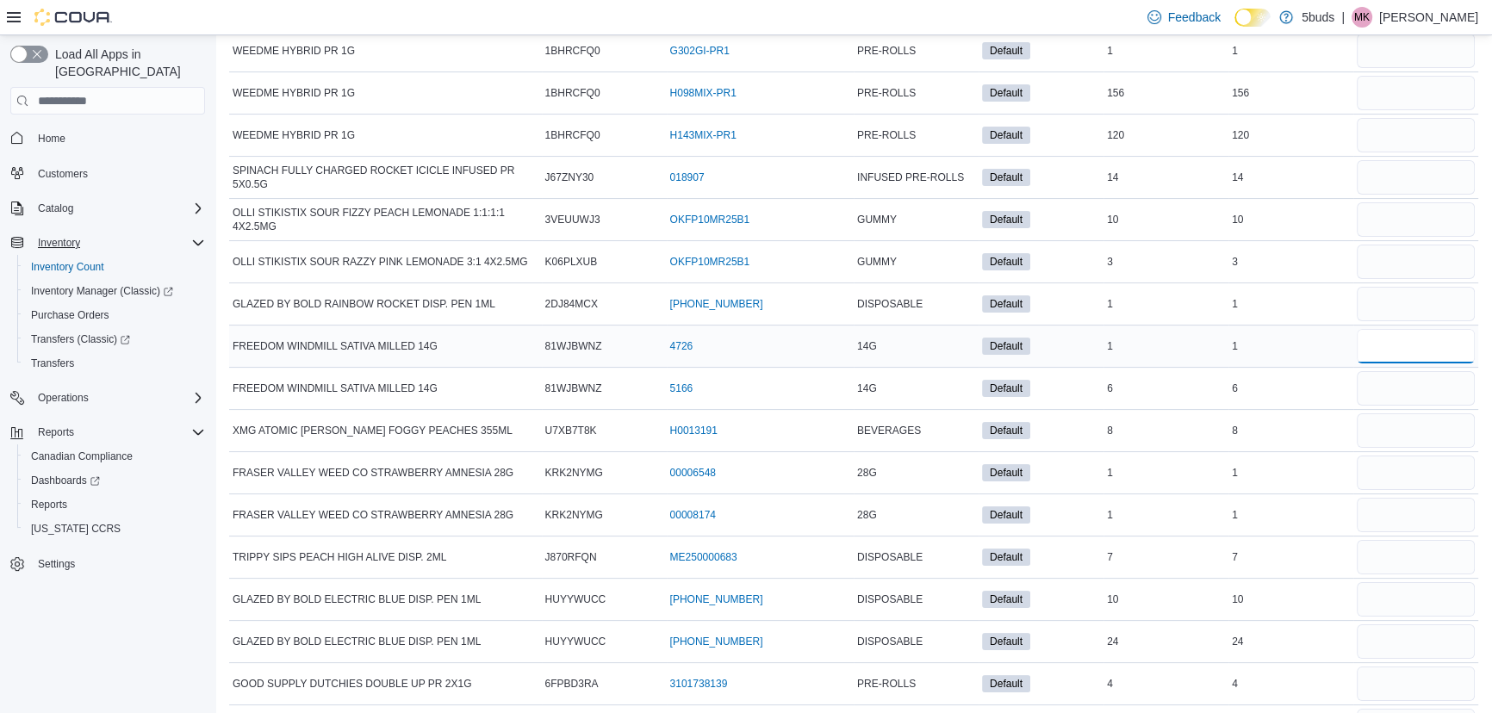
click at [1395, 341] on input "number" at bounding box center [1416, 346] width 118 height 34
click at [1401, 384] on input "number" at bounding box center [1416, 388] width 118 height 34
click at [1397, 350] on input "number" at bounding box center [1416, 346] width 118 height 34
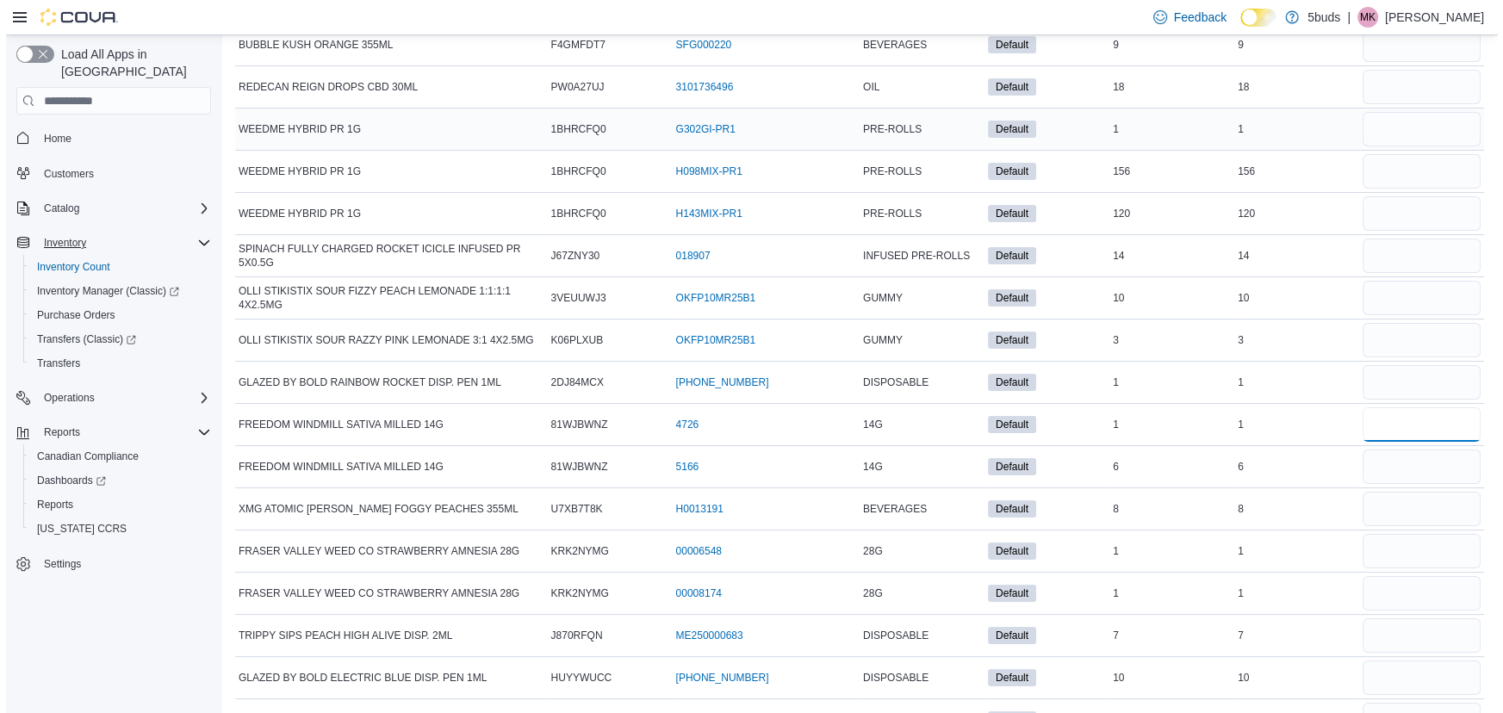
scroll to position [0, 0]
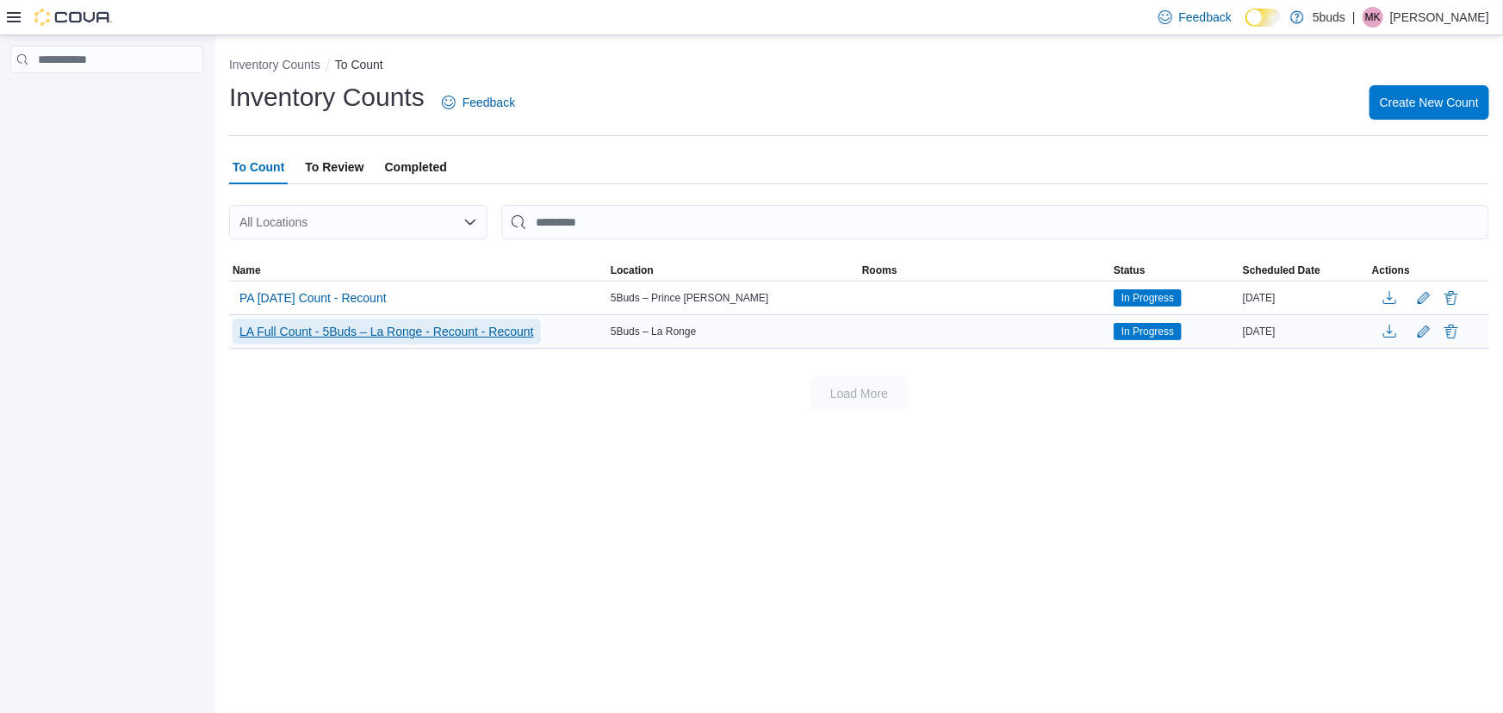
click at [454, 332] on span "LA Full Count - 5Buds – La Ronge - Recount - Recount" at bounding box center [387, 331] width 295 height 17
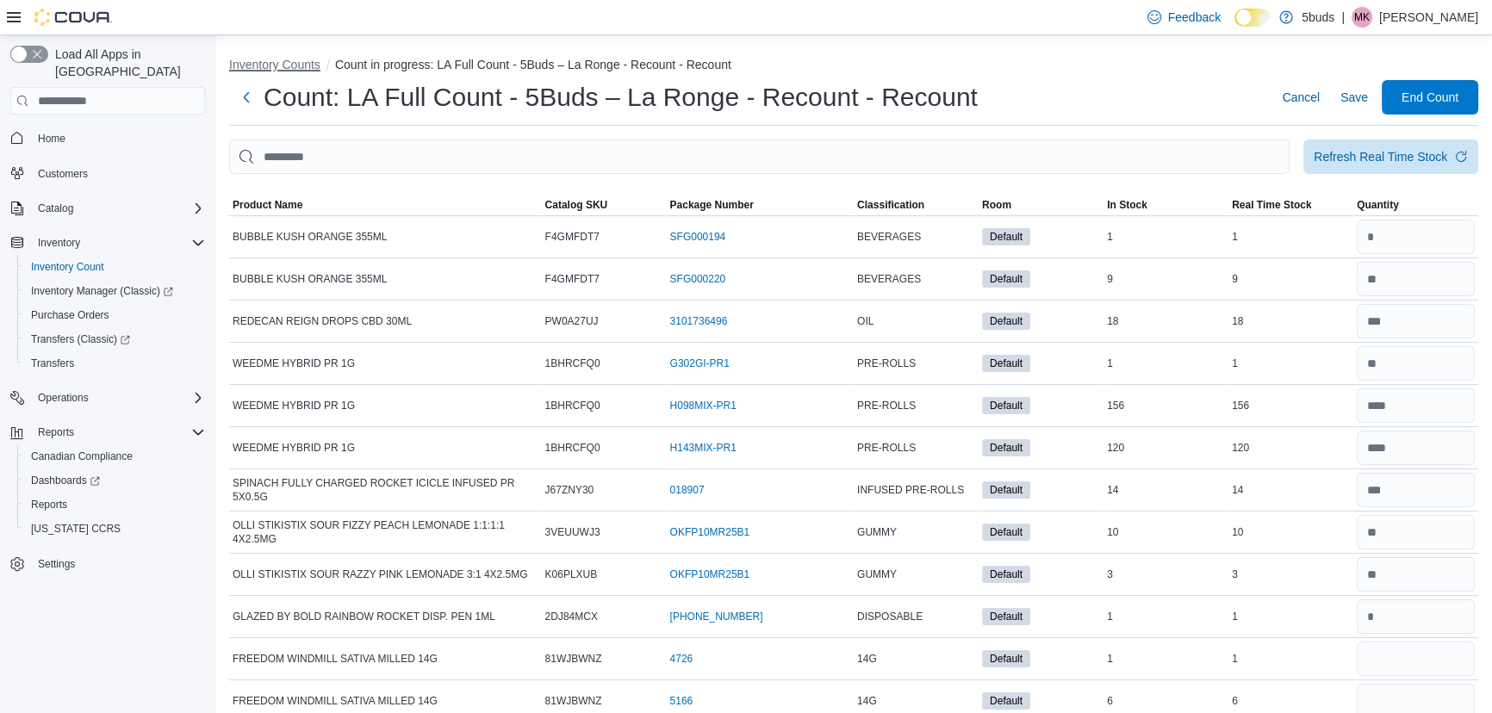
click at [234, 64] on button "Inventory Counts" at bounding box center [274, 65] width 91 height 14
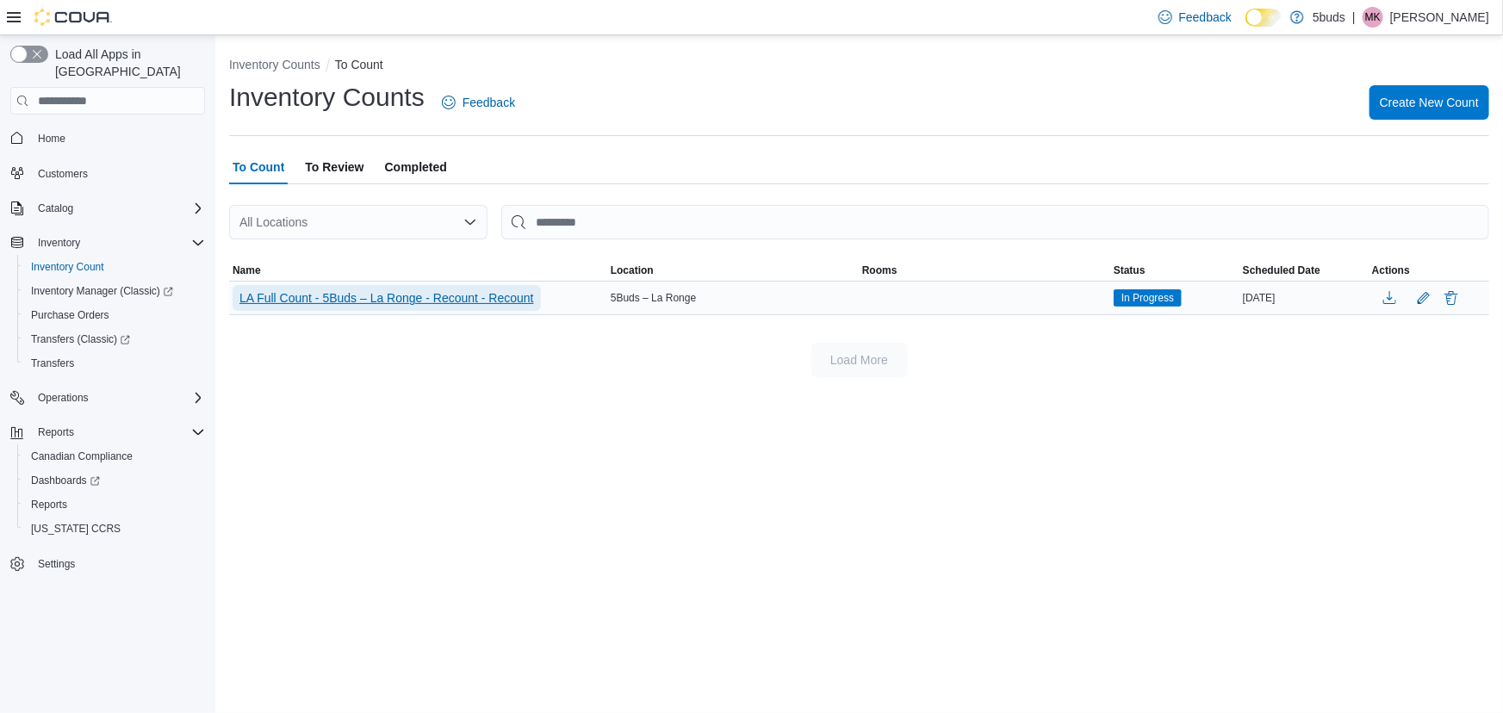
click at [405, 302] on span "LA Full Count - 5Buds – La Ronge - Recount - Recount" at bounding box center [387, 297] width 295 height 17
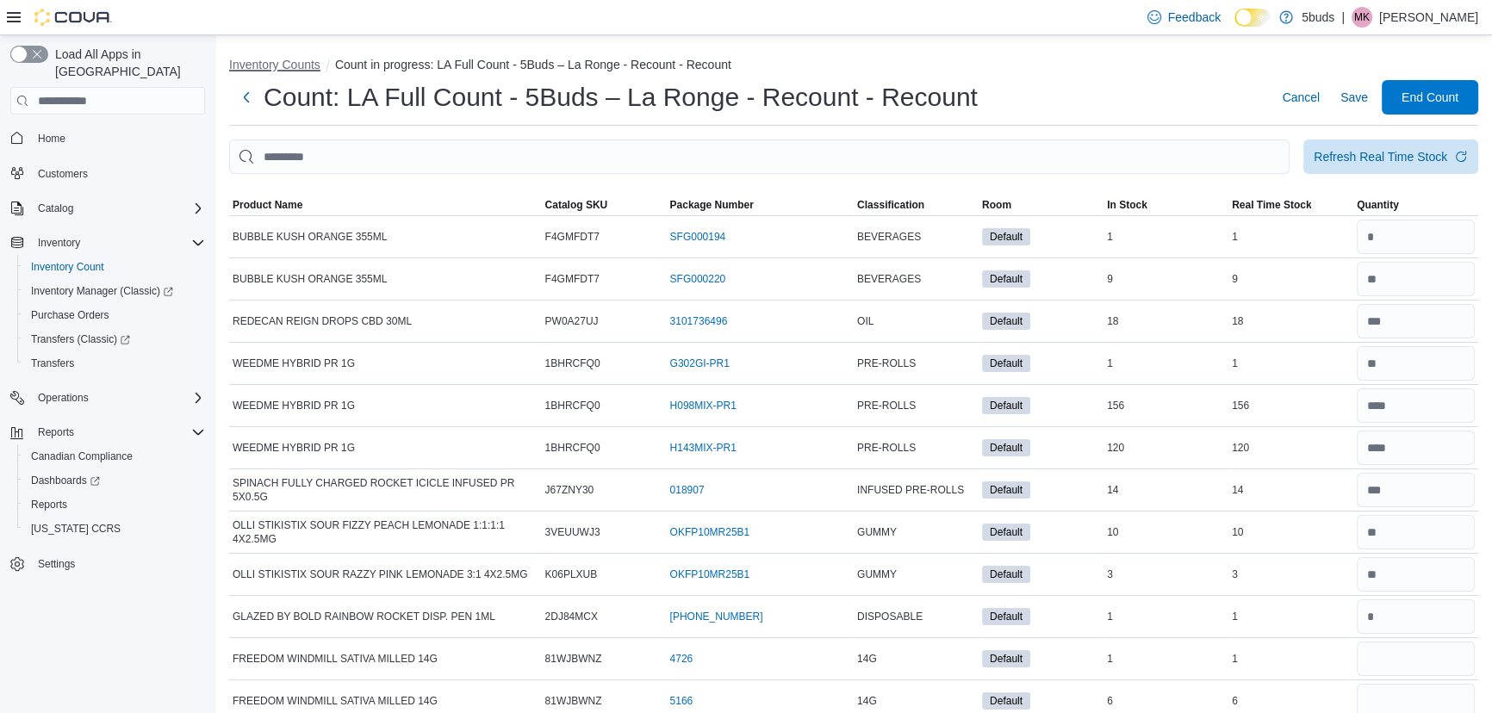
click at [251, 64] on button "Inventory Counts" at bounding box center [274, 65] width 91 height 14
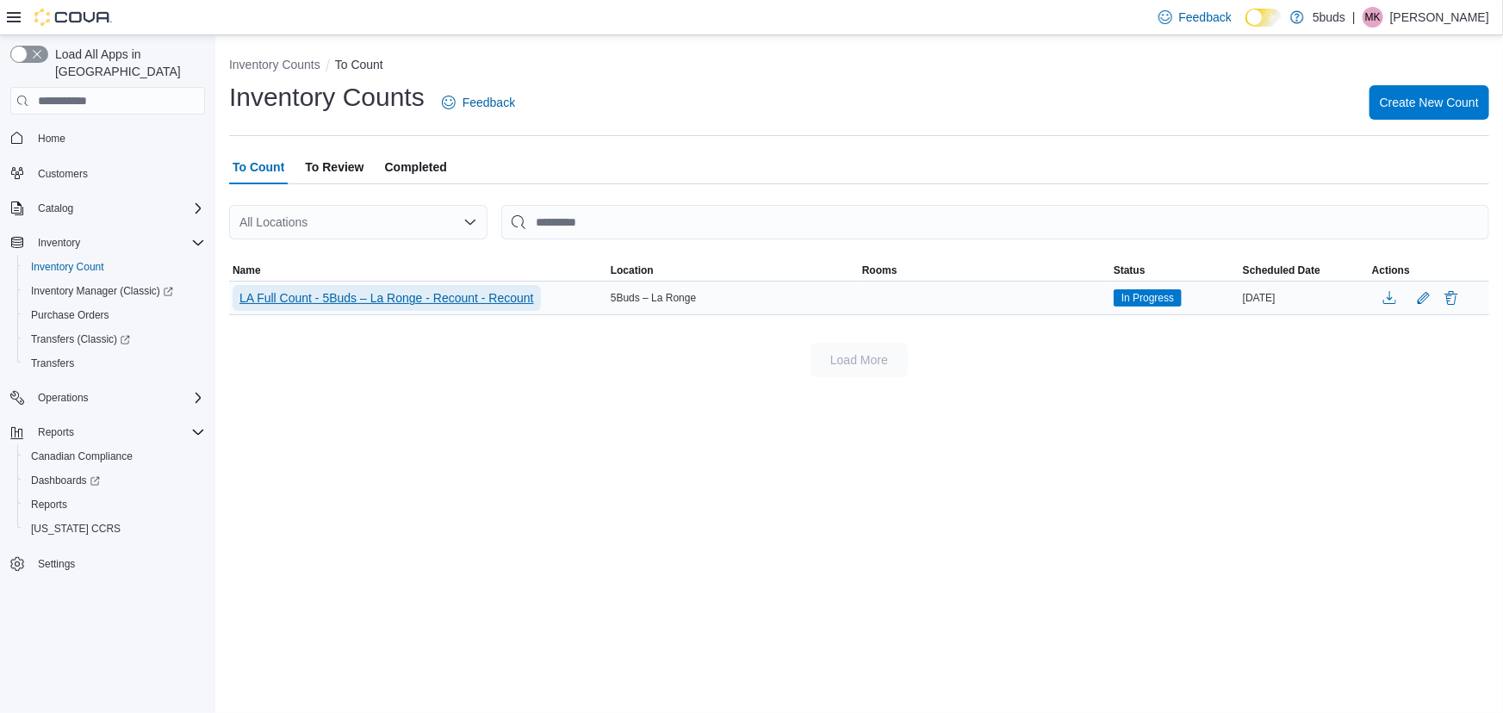
click at [484, 299] on span "LA Full Count - 5Buds – La Ronge - Recount - Recount" at bounding box center [387, 297] width 295 height 17
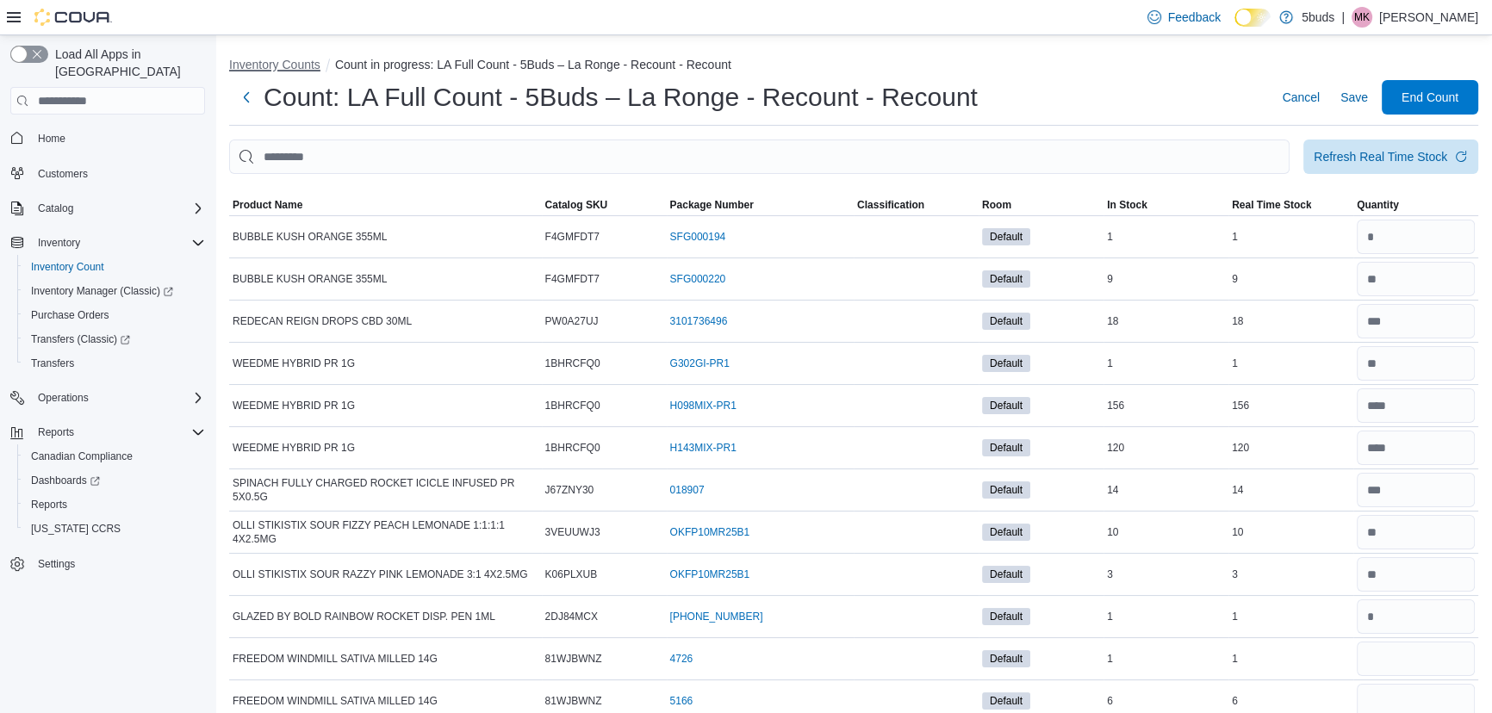
click at [260, 58] on button "Inventory Counts" at bounding box center [274, 65] width 91 height 14
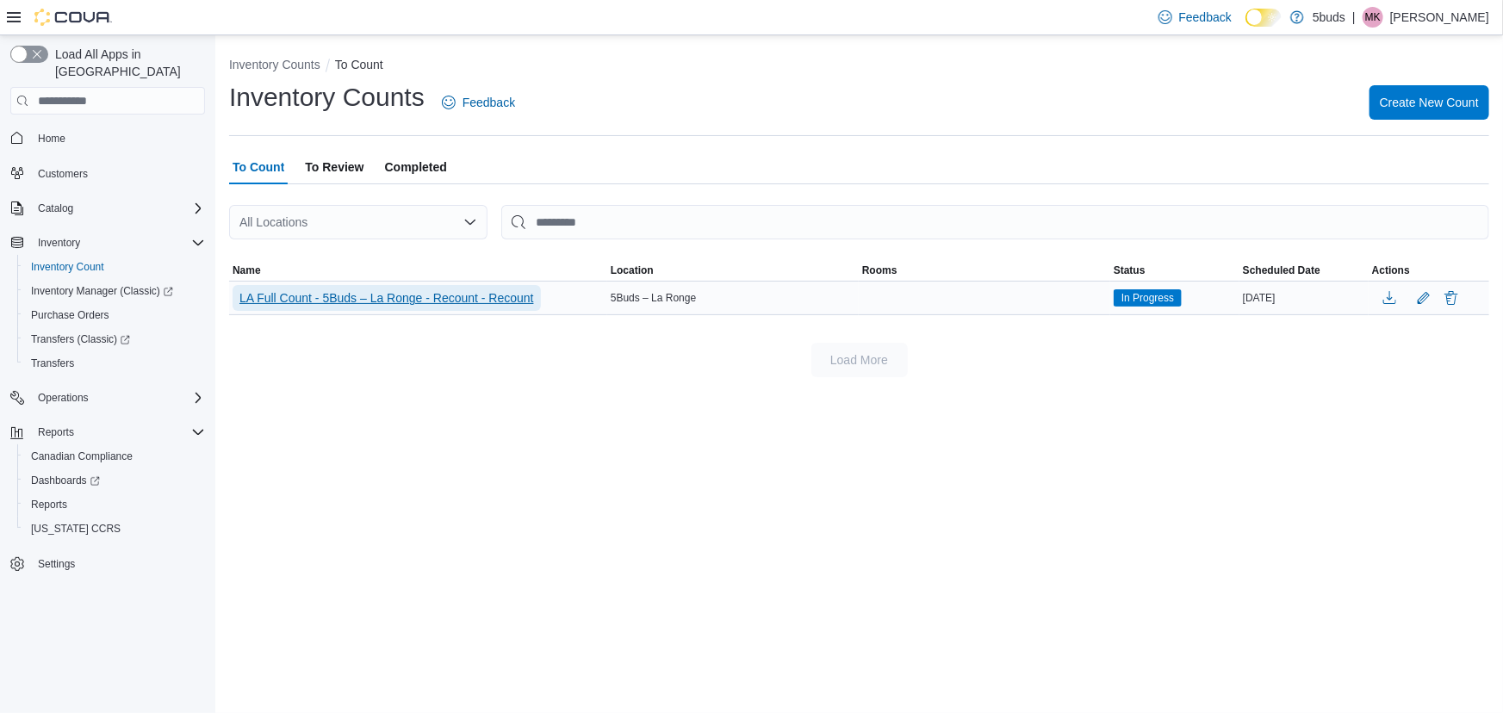
click at [465, 298] on span "LA Full Count - 5Buds – La Ronge - Recount - Recount" at bounding box center [387, 297] width 295 height 17
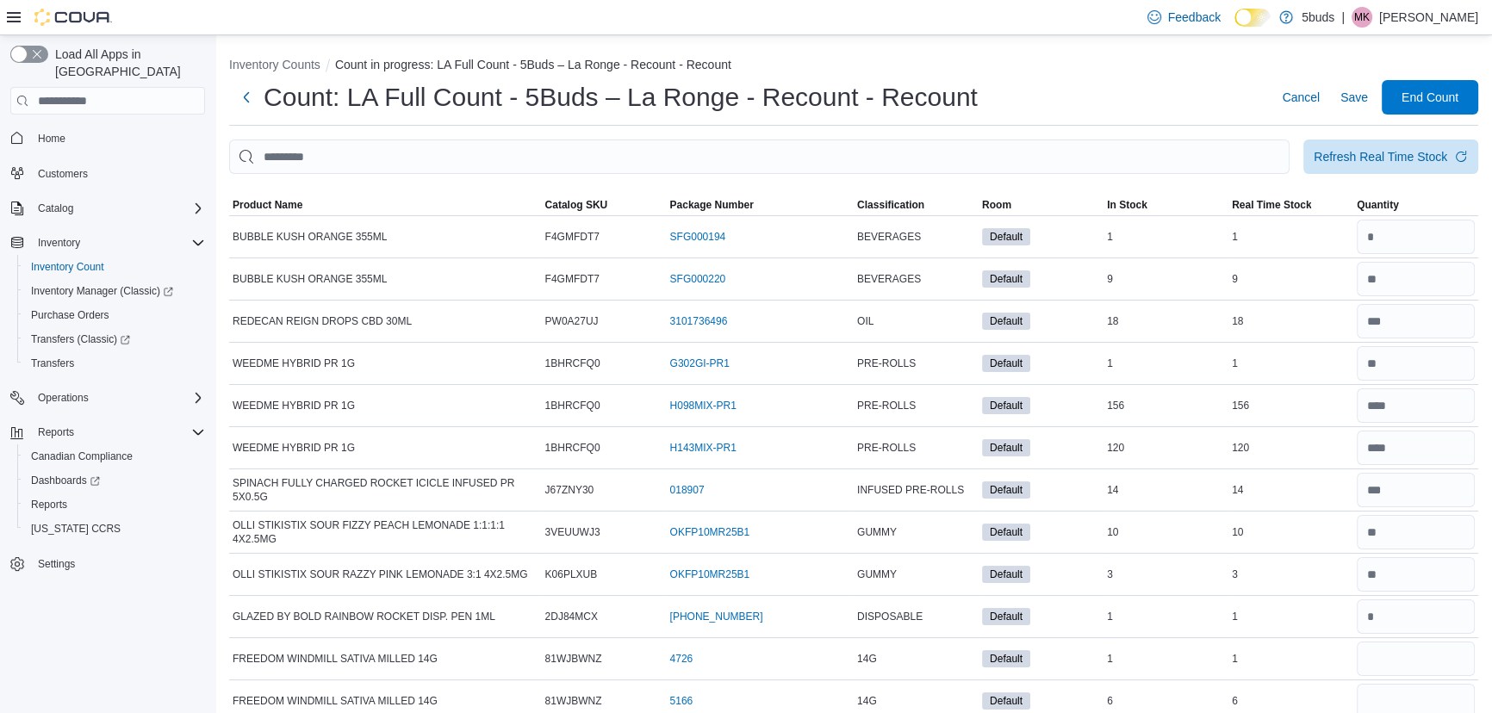
click at [261, 56] on li "Inventory Counts" at bounding box center [282, 64] width 106 height 17
click at [261, 59] on button "Inventory Counts" at bounding box center [274, 65] width 91 height 14
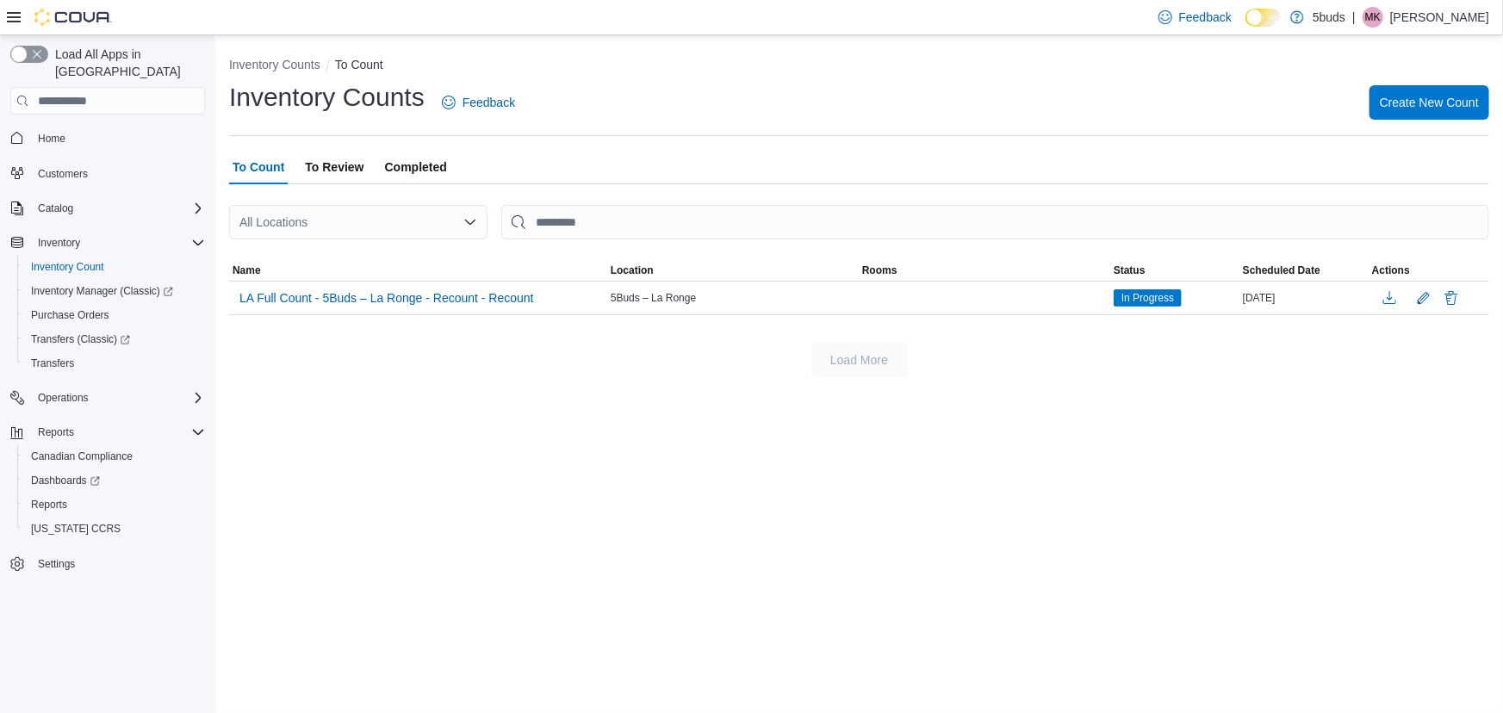
click at [559, 96] on div "Inventory Counts Feedback Create New Count" at bounding box center [859, 102] width 1260 height 45
drag, startPoint x: 546, startPoint y: 98, endPoint x: 226, endPoint y: 110, distance: 320.7
click at [226, 110] on div "Inventory Counts To Count Inventory Counts Feedback Create New Count To Count T…" at bounding box center [859, 213] width 1288 height 356
click at [592, 84] on div "Inventory Counts Feedback Create New Count" at bounding box center [859, 102] width 1260 height 45
click at [273, 64] on button "Inventory Counts" at bounding box center [274, 65] width 91 height 14
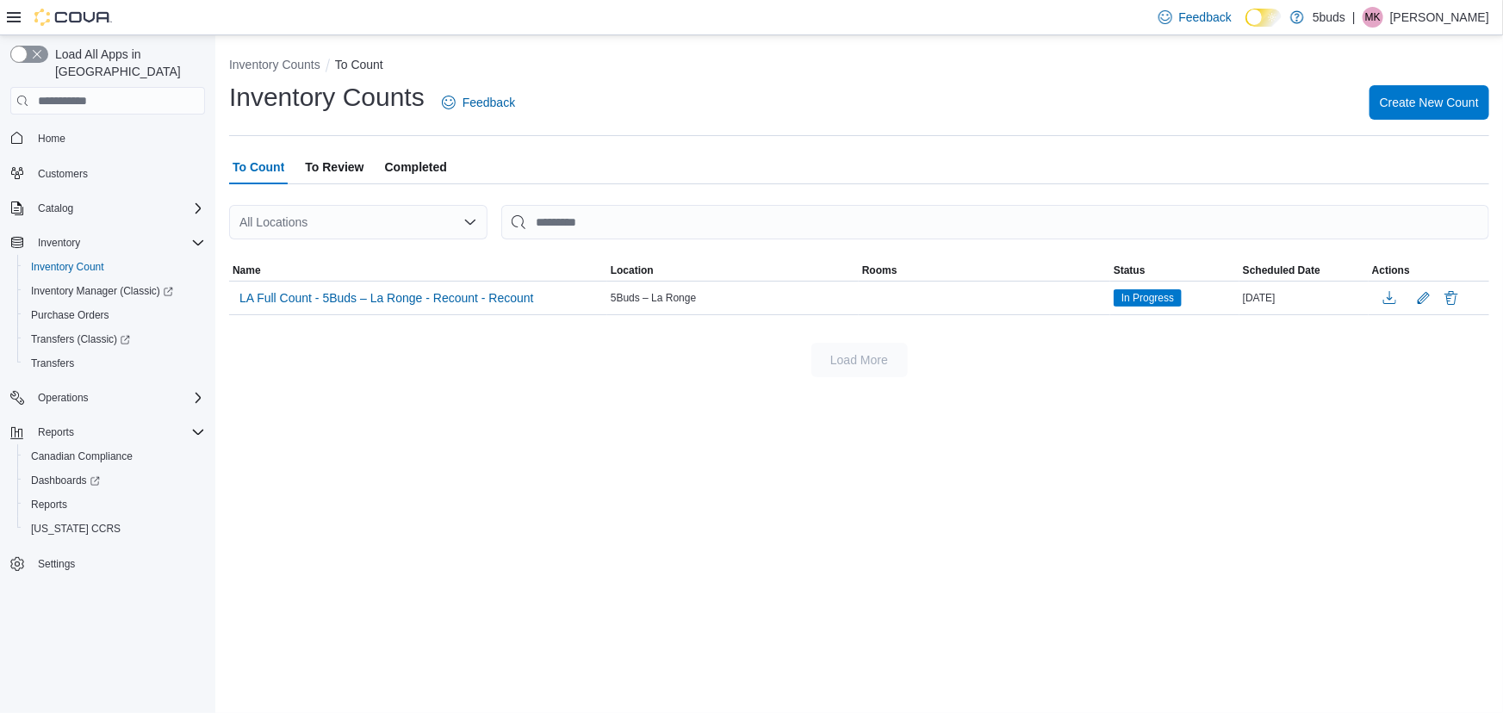
click at [715, 168] on div "To Count To Review Completed" at bounding box center [859, 167] width 1260 height 34
click at [782, 140] on div "Inventory Counts To Count Inventory Counts Feedback Create New Count To Count T…" at bounding box center [859, 213] width 1288 height 356
